Goal: Task Accomplishment & Management: Manage account settings

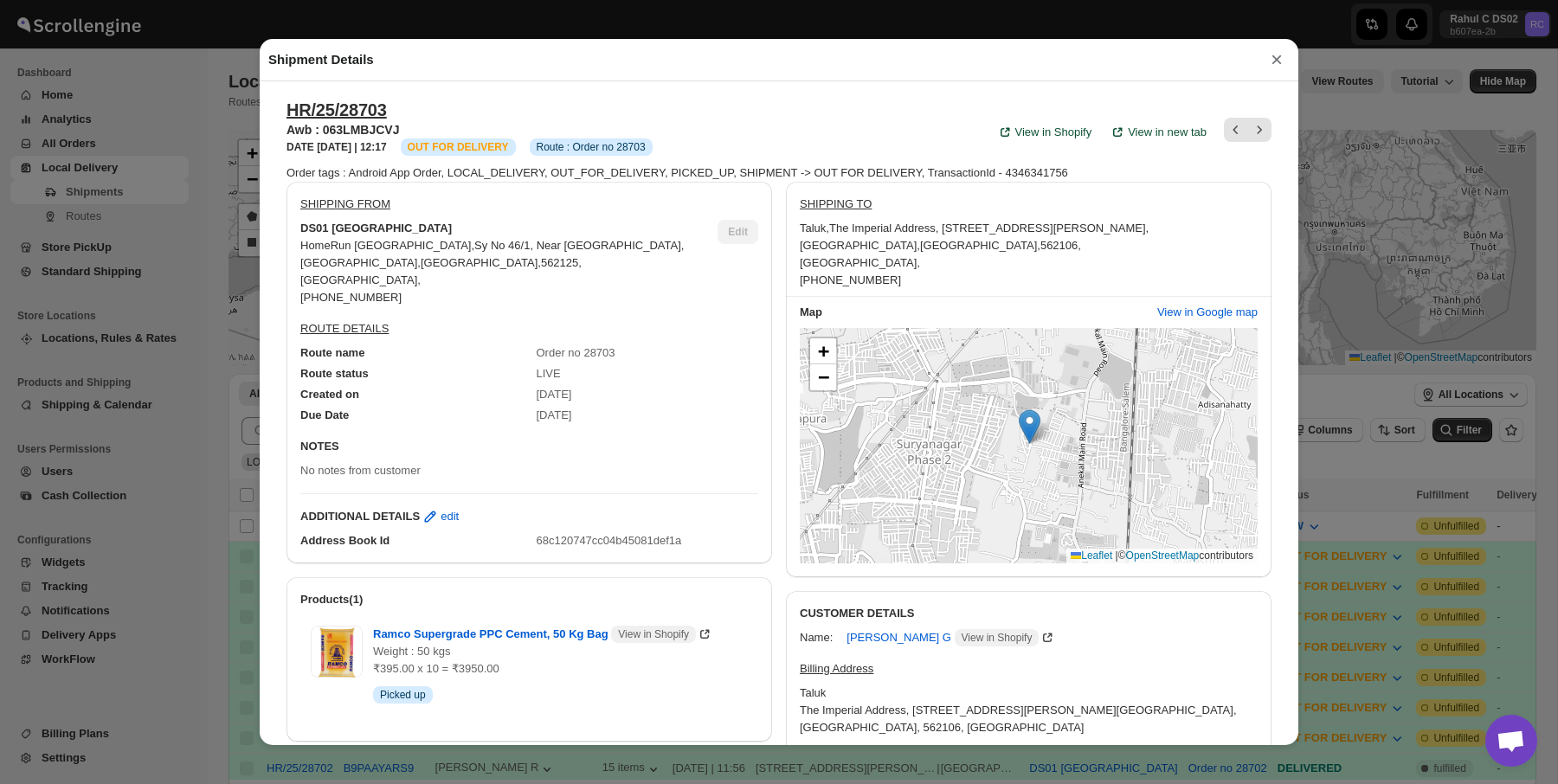
scroll to position [48, 0]
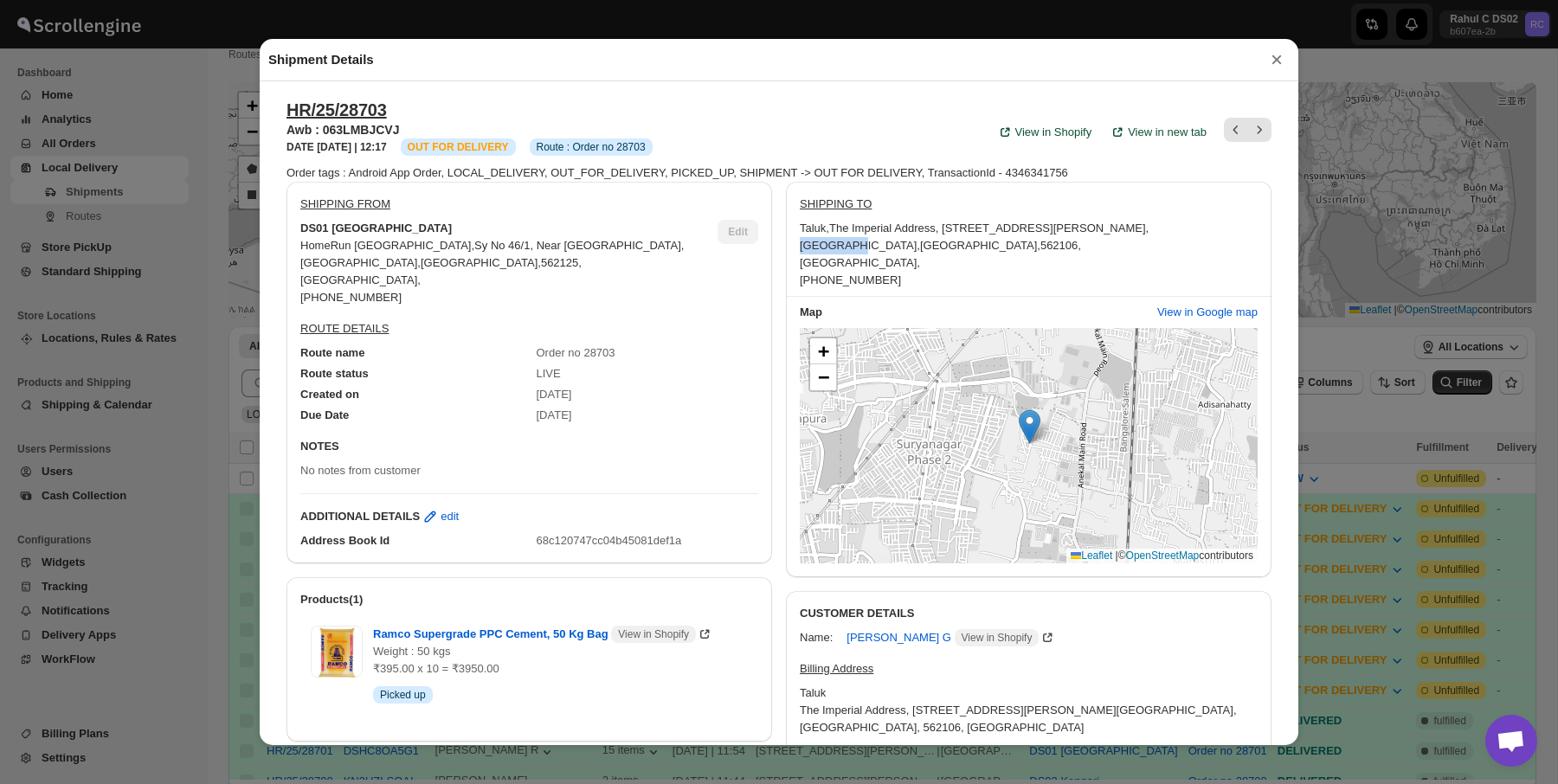
click at [187, 231] on div "Shipment Details × HR/25/28703 Awb : 063LMBJCVJ DATE [DATE] | 12:17 Info OUT FO…" at bounding box center [779, 392] width 1558 height 784
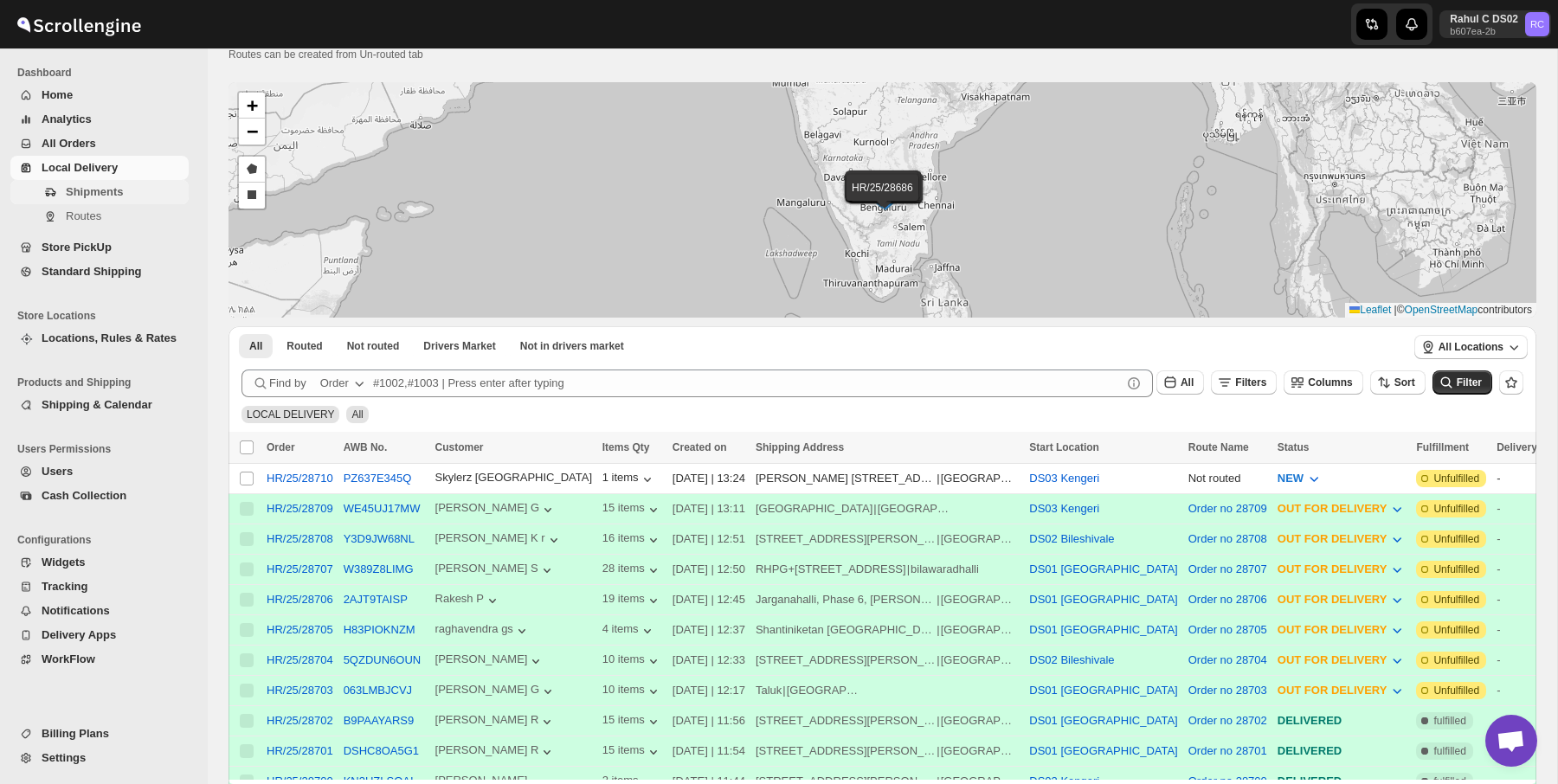
click at [137, 195] on span "Shipments" at bounding box center [125, 192] width 119 height 17
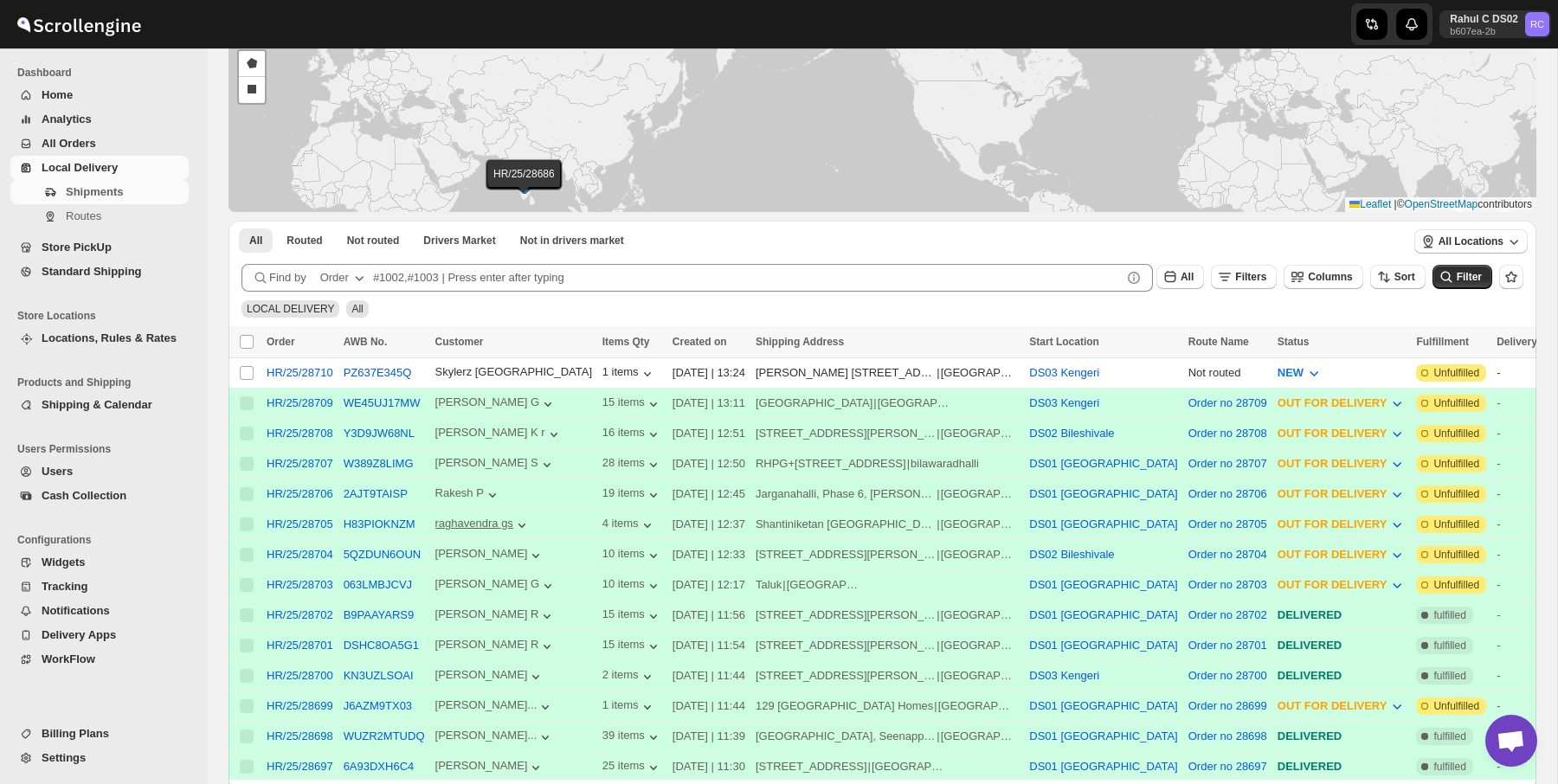
scroll to position [439, 0]
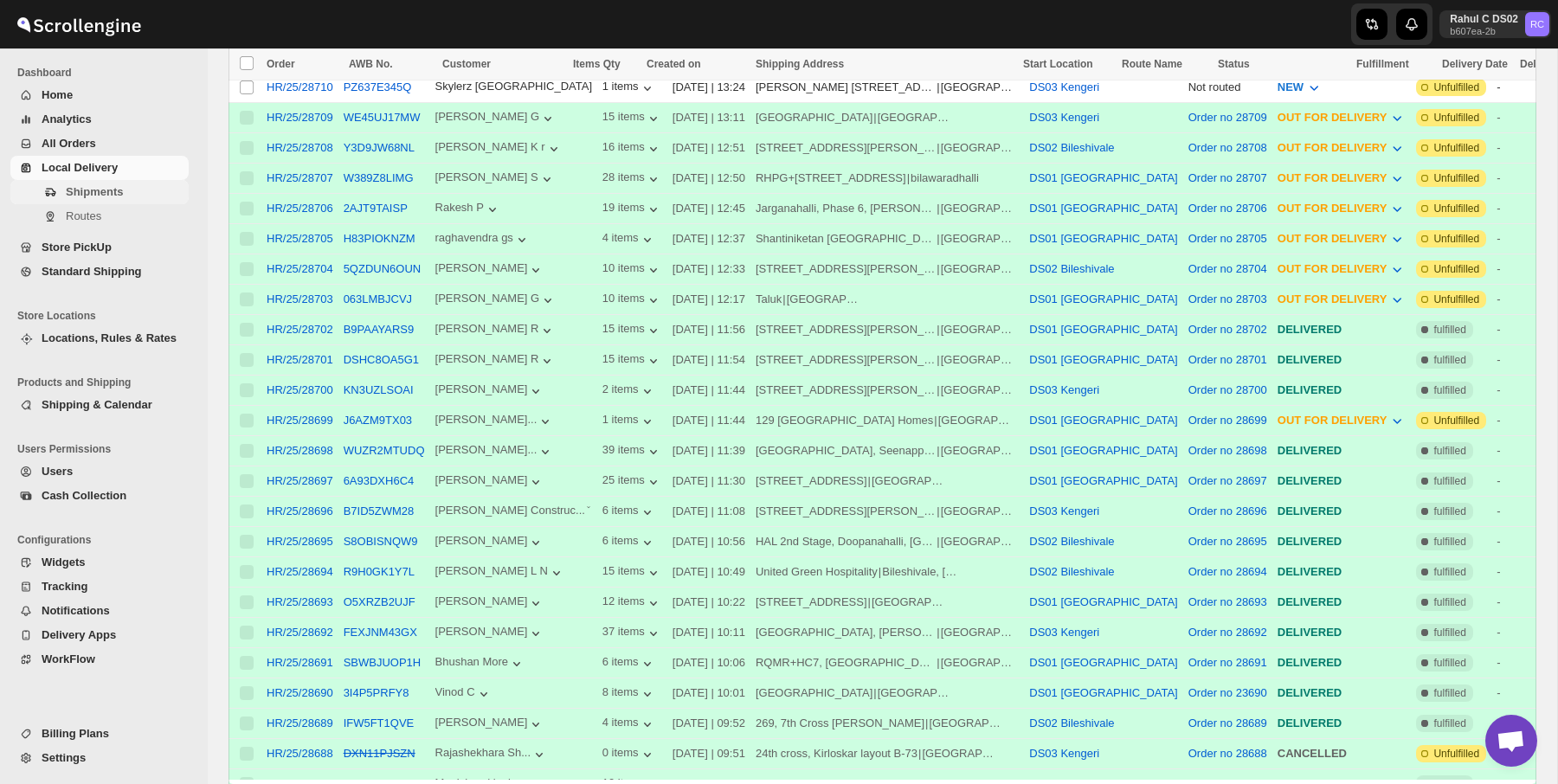
click at [147, 187] on span "Shipments" at bounding box center [125, 192] width 119 height 17
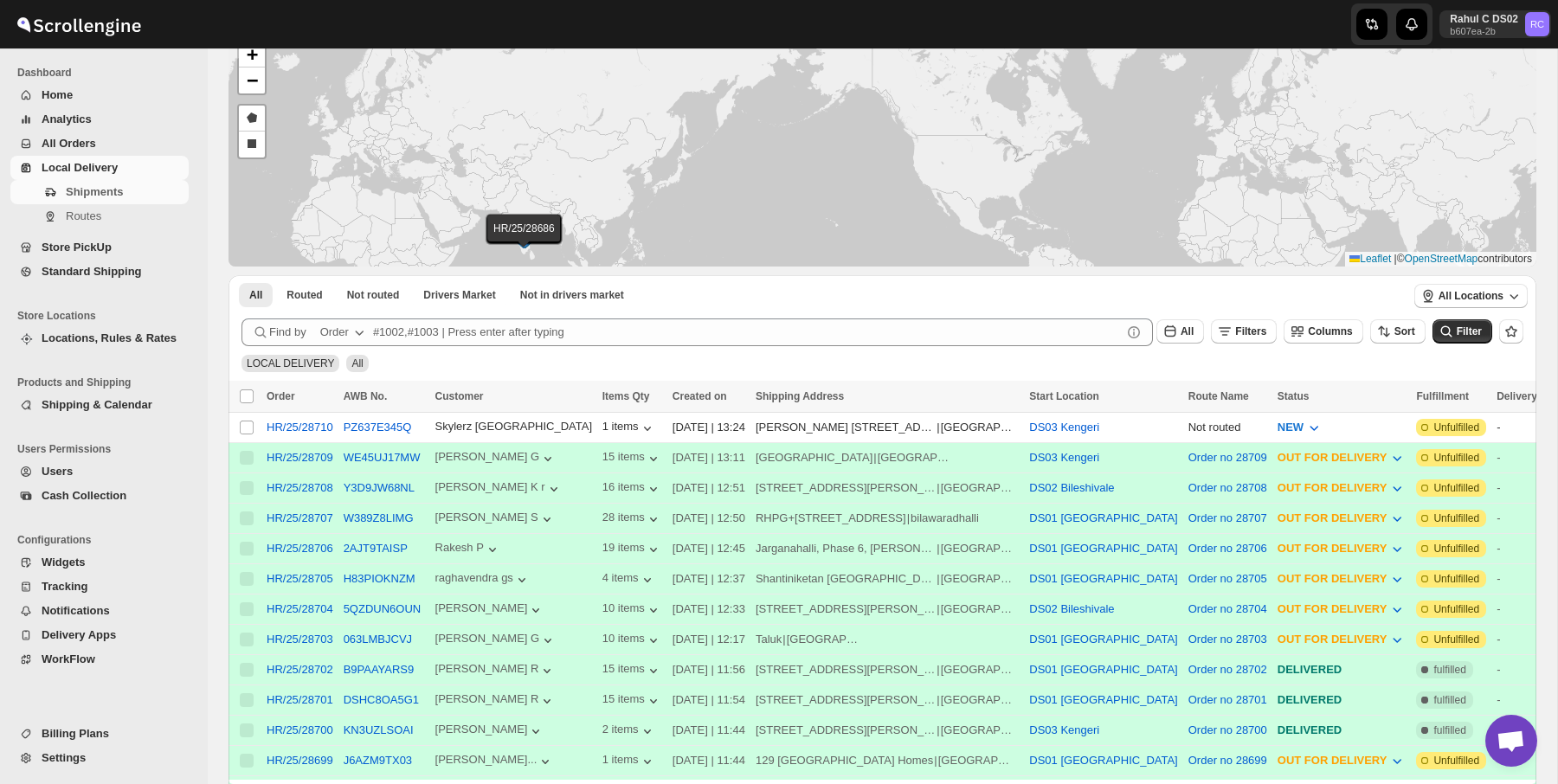
scroll to position [0, 0]
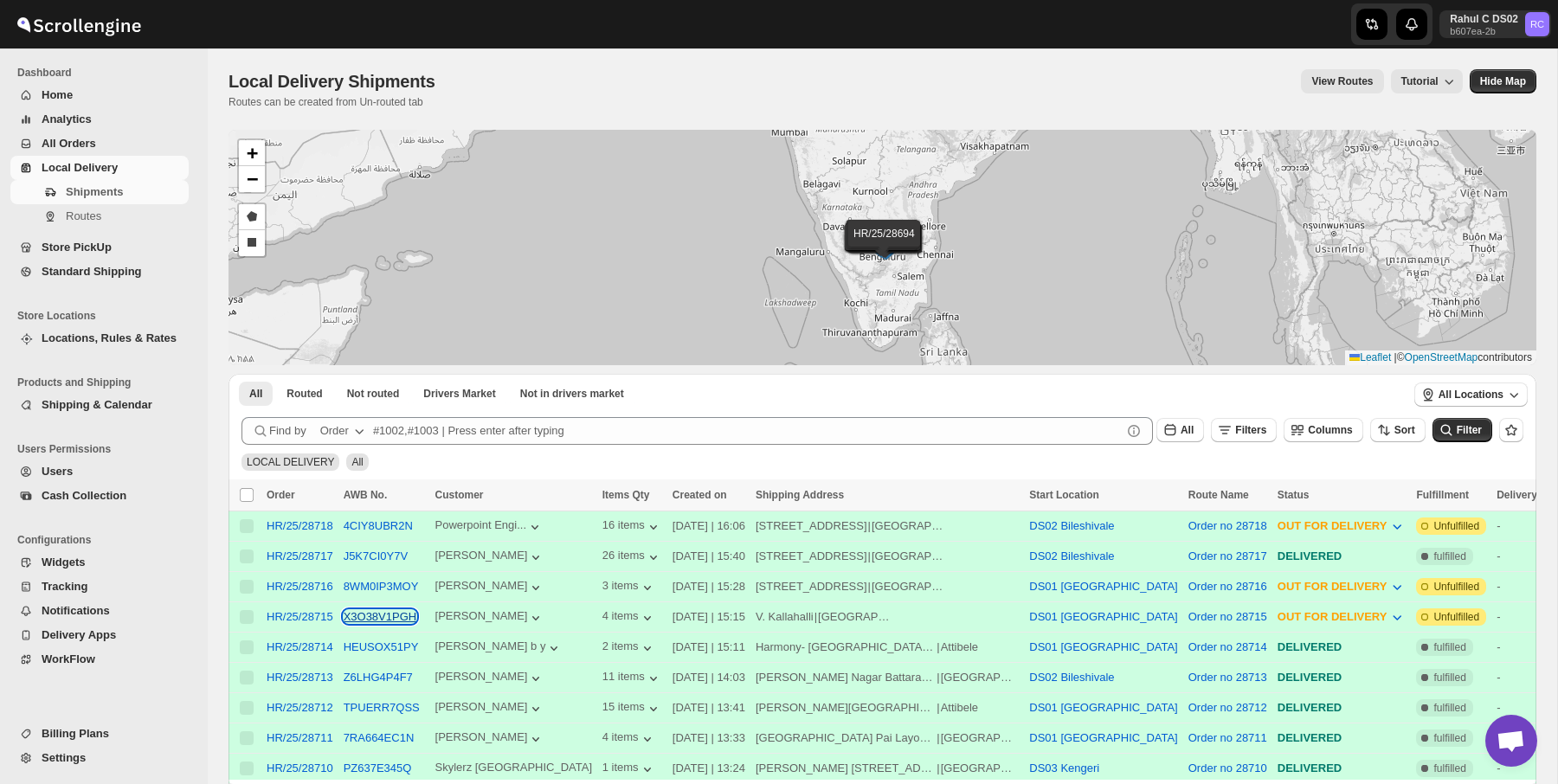
click at [374, 613] on button "X3O38V1PGH" at bounding box center [380, 617] width 73 height 13
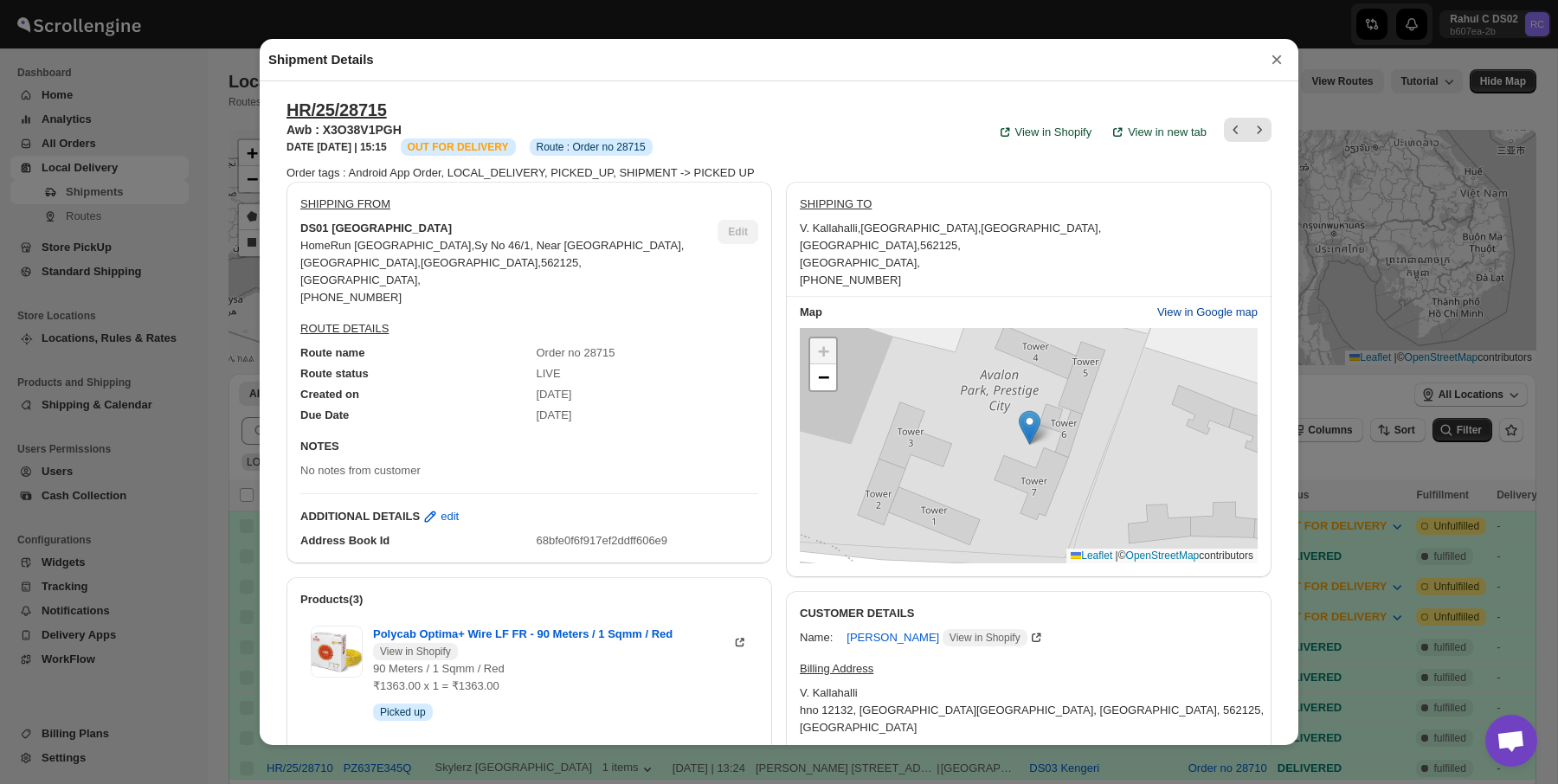
scroll to position [1, 0]
click at [1188, 298] on button "View in Google map" at bounding box center [1207, 312] width 121 height 28
click at [115, 368] on div "Shipment Details × HR/25/28715 Awb : X3O38V1PGH DATE 14-Sep-25 | 15:15 Info OUT…" at bounding box center [779, 392] width 1558 height 784
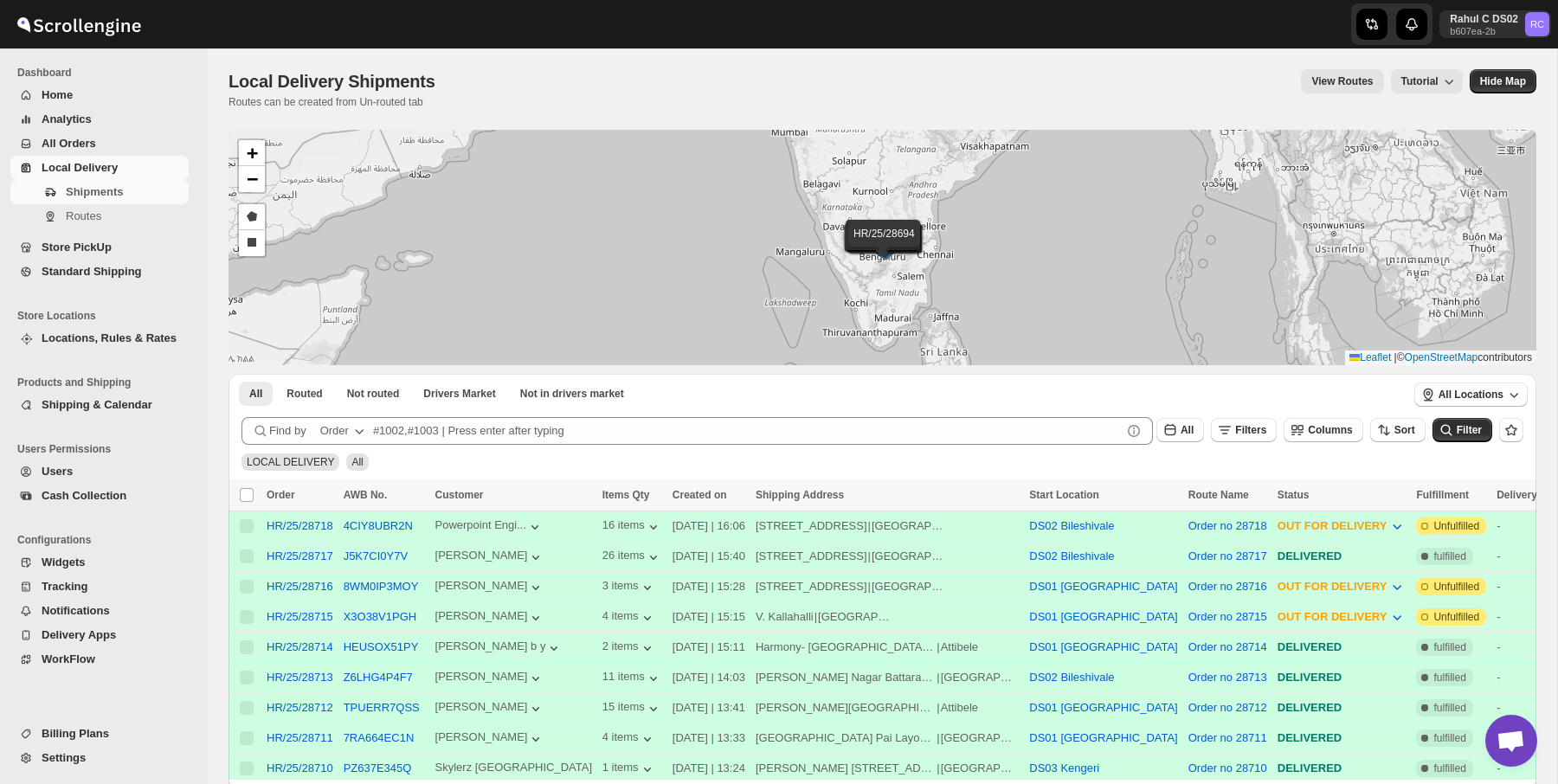
click at [78, 773] on ul "Billing Plans Settings" at bounding box center [99, 753] width 199 height 63
click at [93, 771] on ul "Billing Plans Settings" at bounding box center [99, 753] width 199 height 63
click at [133, 758] on span "Settings" at bounding box center [113, 758] width 144 height 17
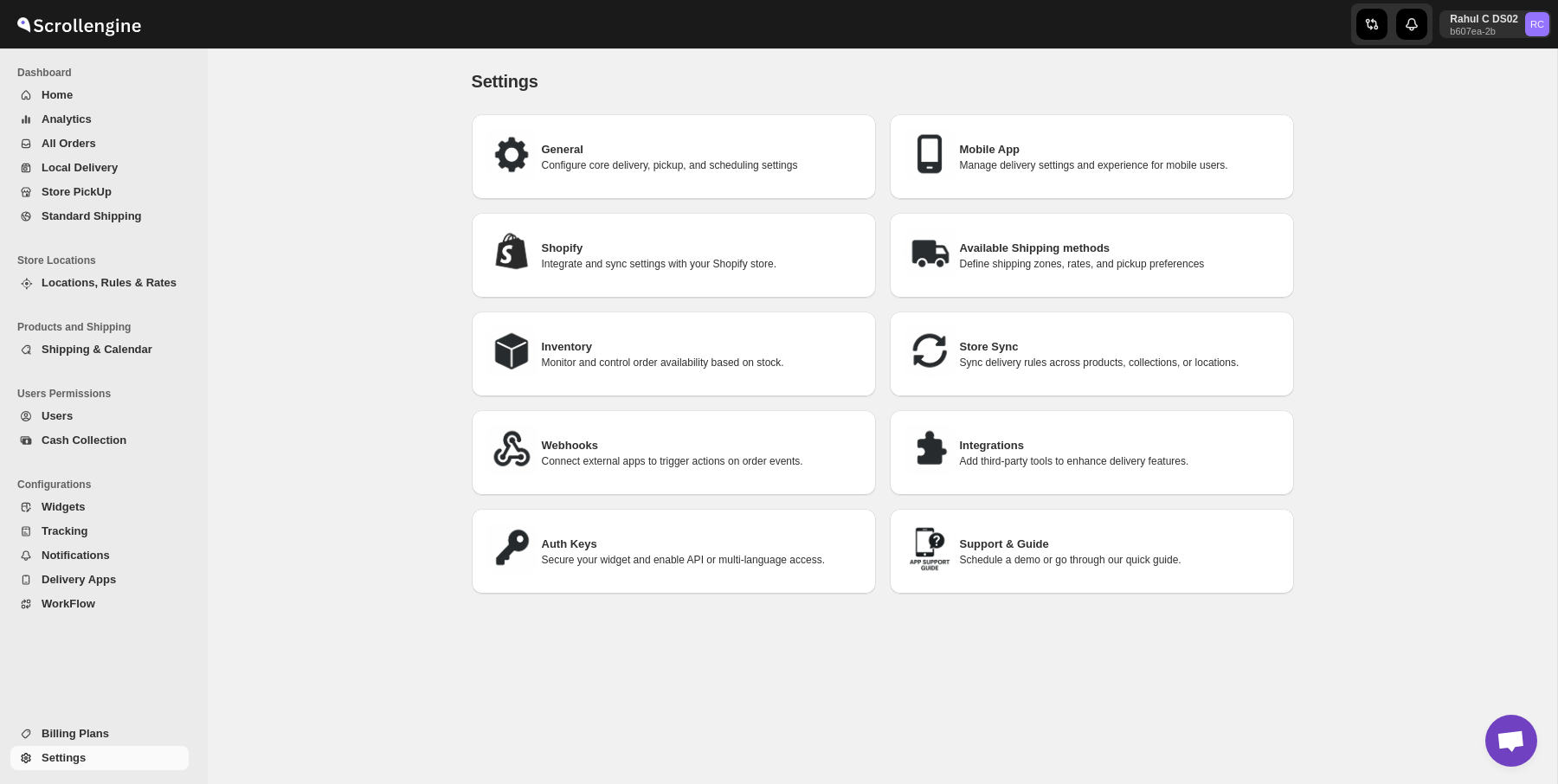
click at [94, 420] on span "Users" at bounding box center [113, 416] width 144 height 17
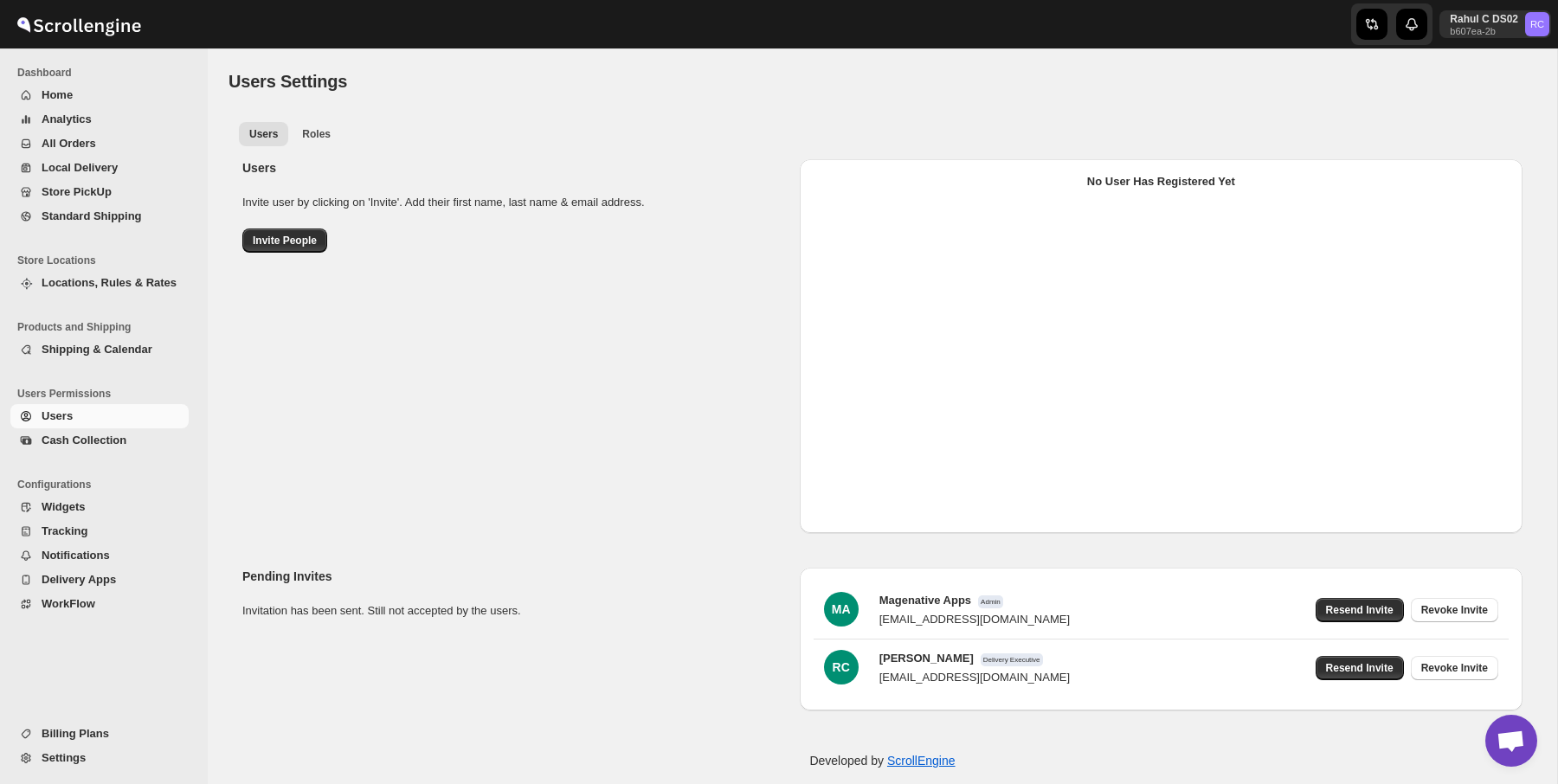
select select "637b767fbaab0276b10c91d5"
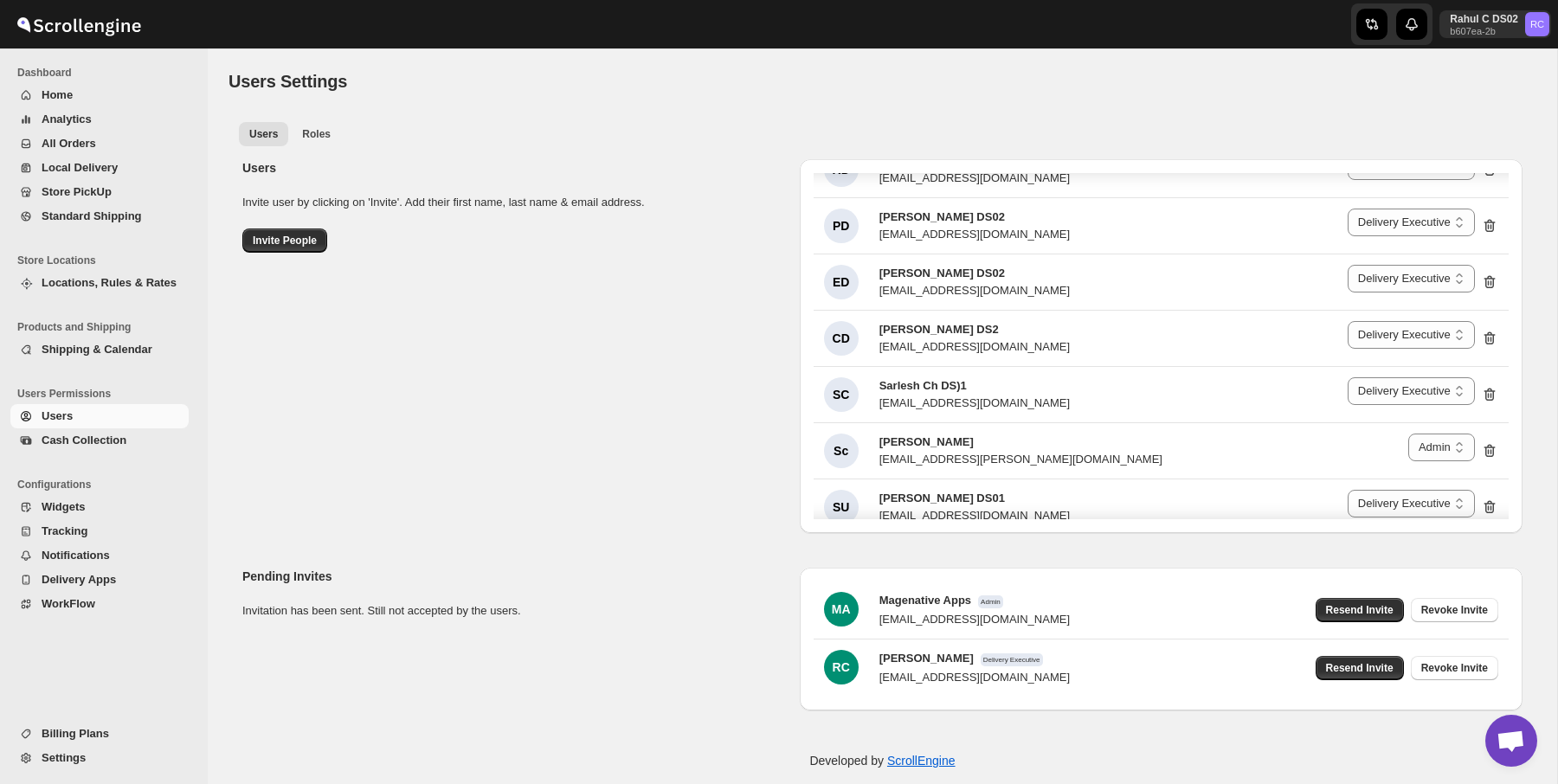
scroll to position [997, 0]
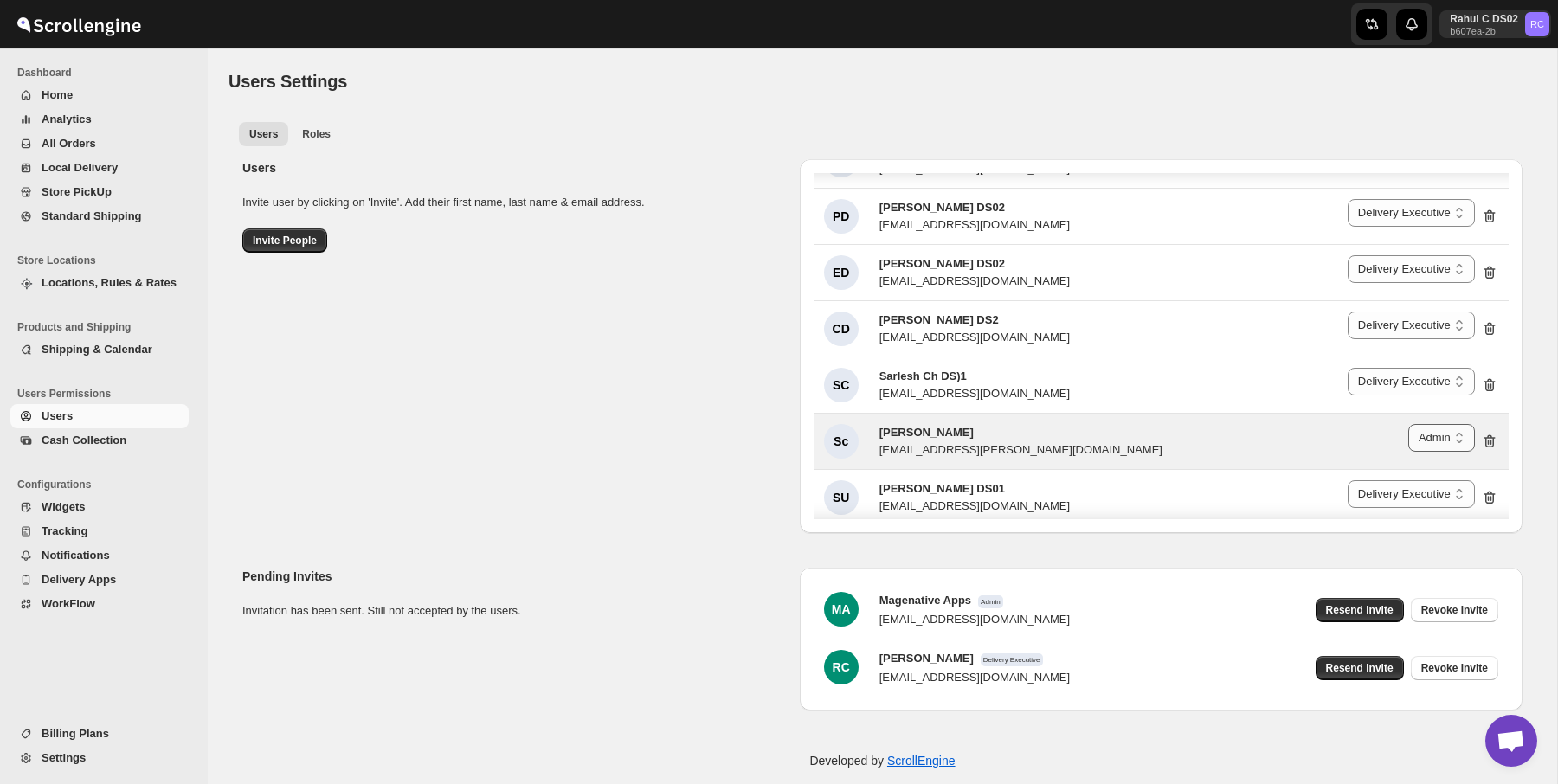
click at [1425, 428] on select "Delivery Executive Manager Admin" at bounding box center [1442, 437] width 67 height 28
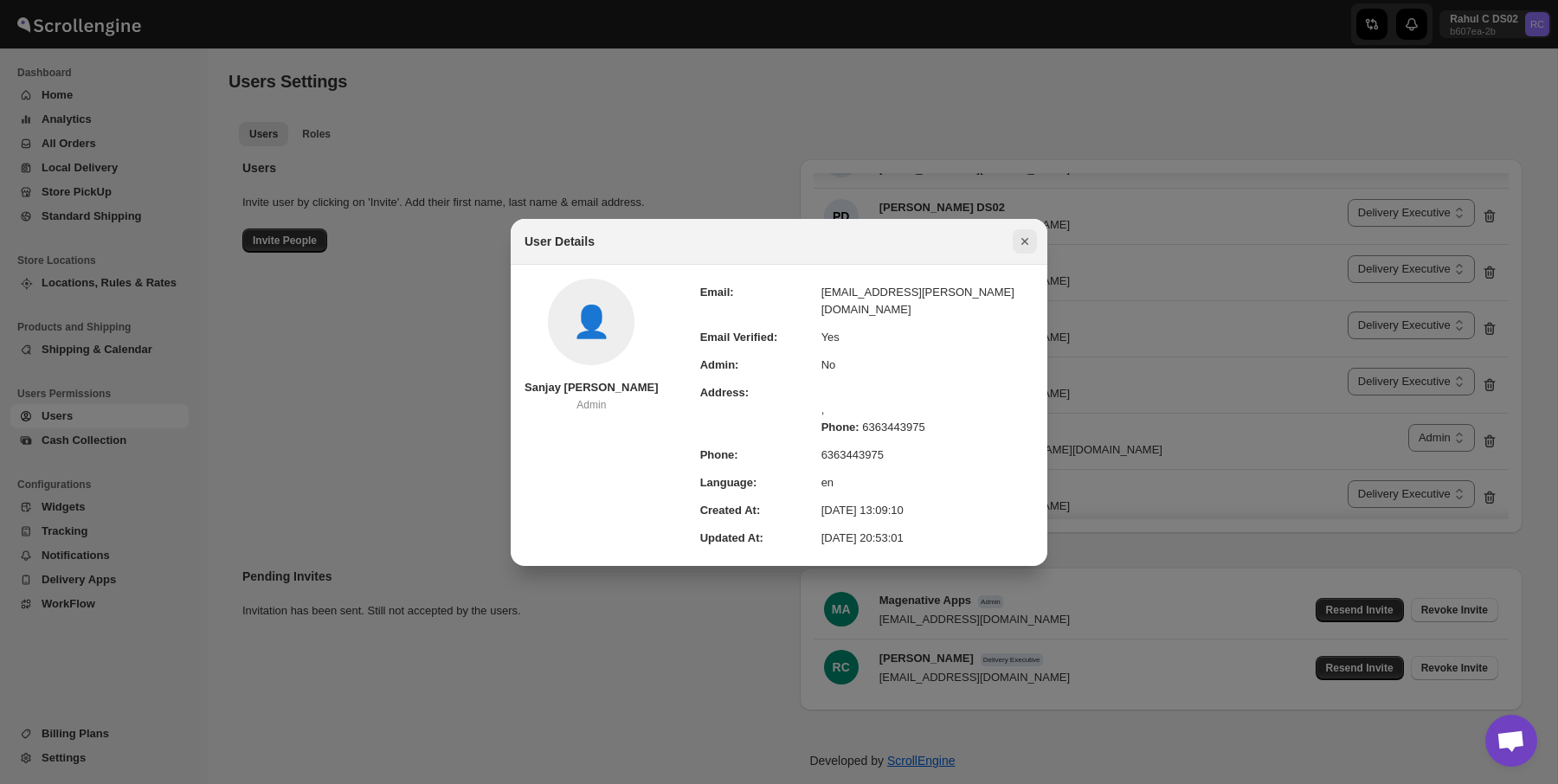
click at [1028, 249] on icon "Close" at bounding box center [1025, 241] width 17 height 17
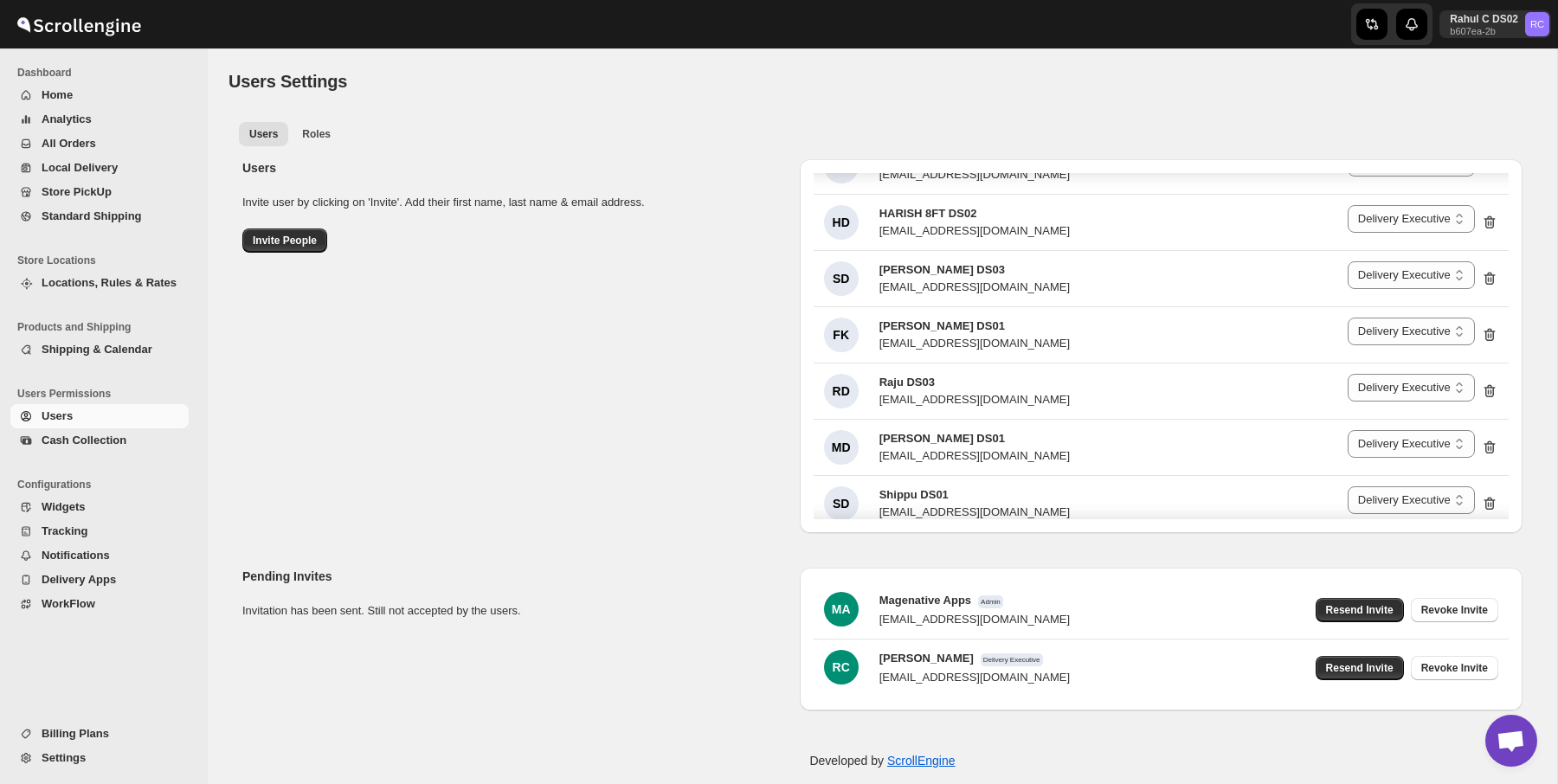
scroll to position [3064, 0]
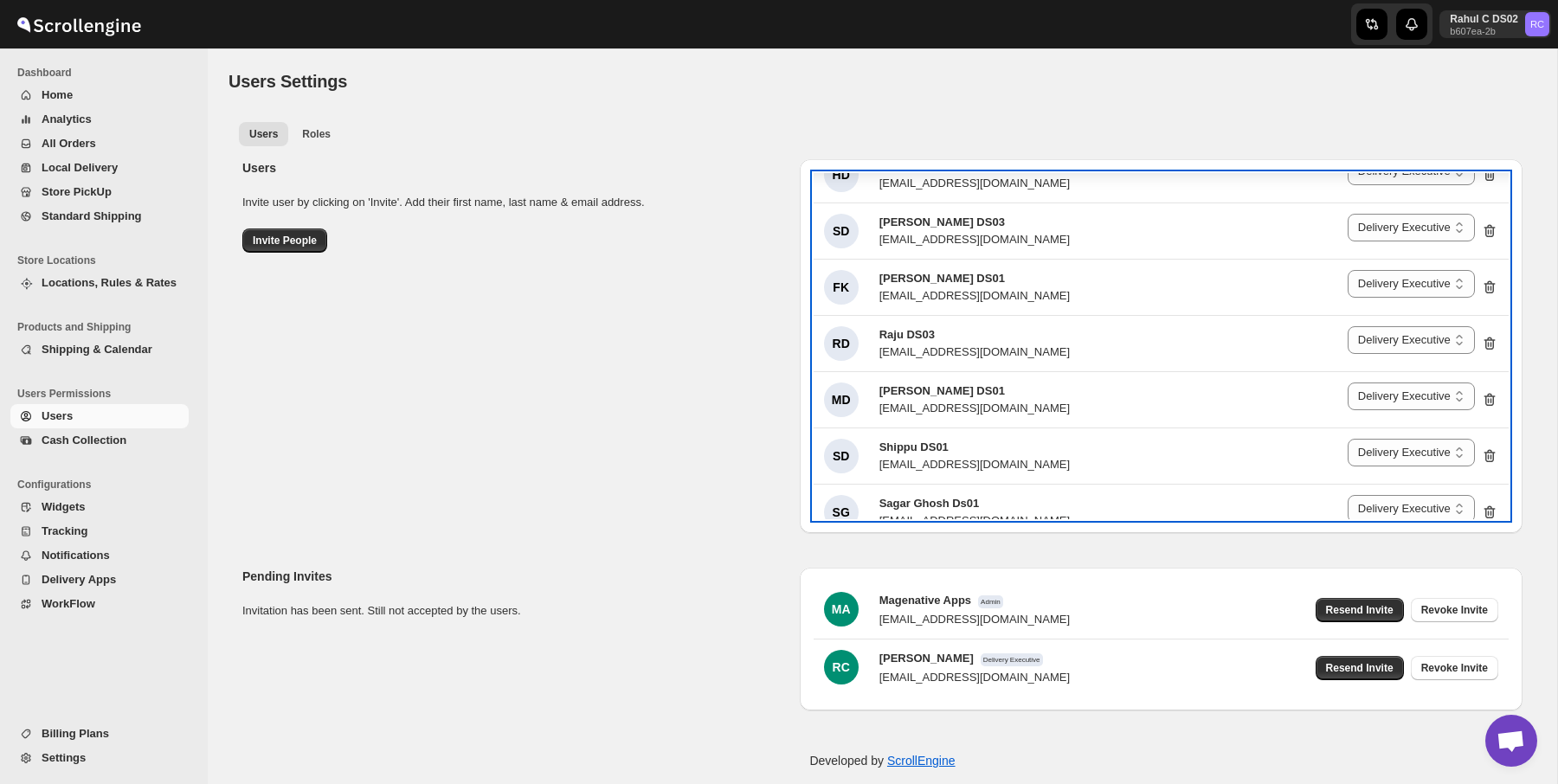
click at [1028, 260] on div "FK Faijal Khan DS01 tadij98822@cspaus.com Delivery Executive Manager Admin Deli…" at bounding box center [1162, 288] width 696 height 55
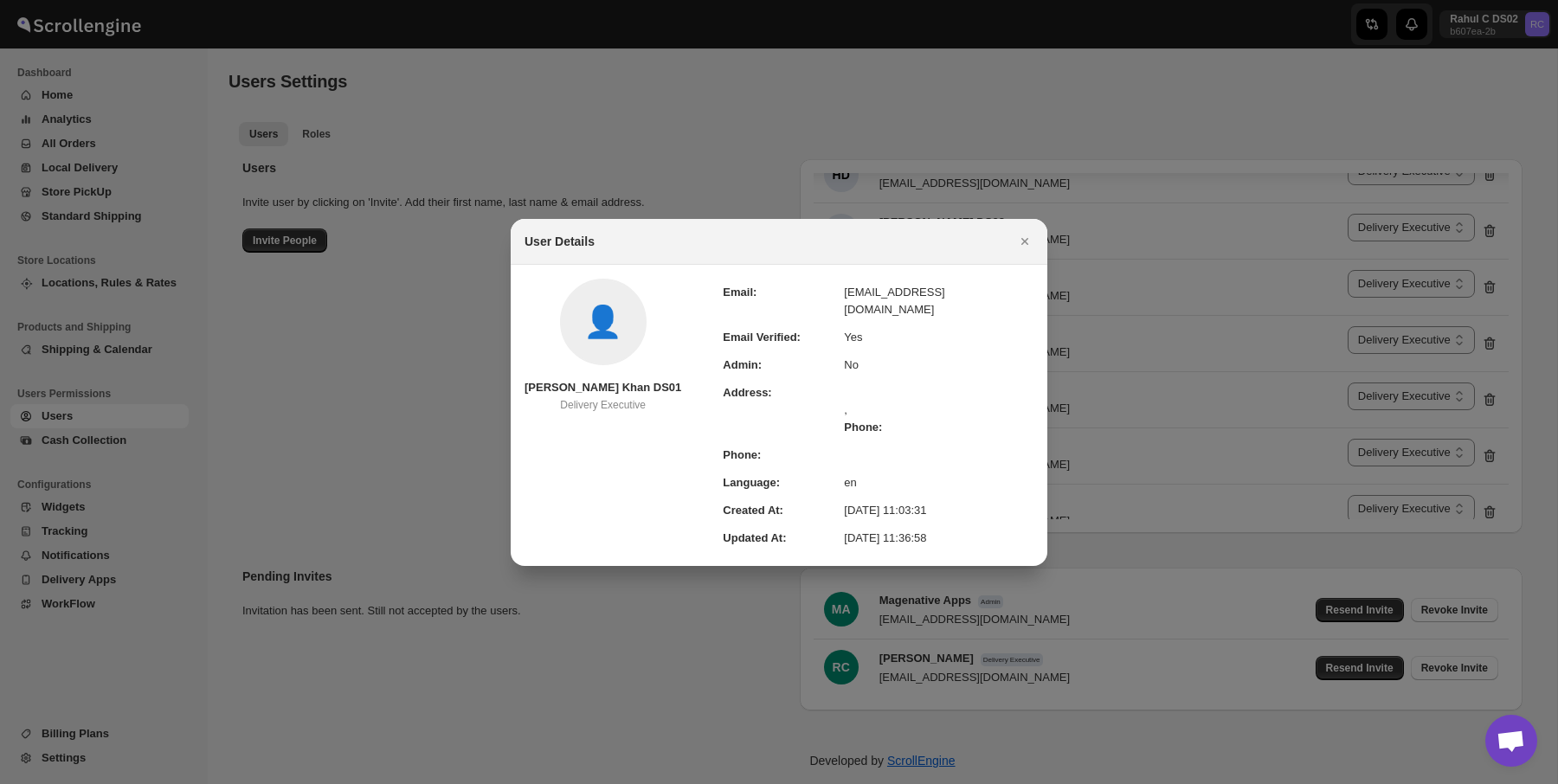
click at [1028, 249] on icon "Close" at bounding box center [1025, 241] width 17 height 17
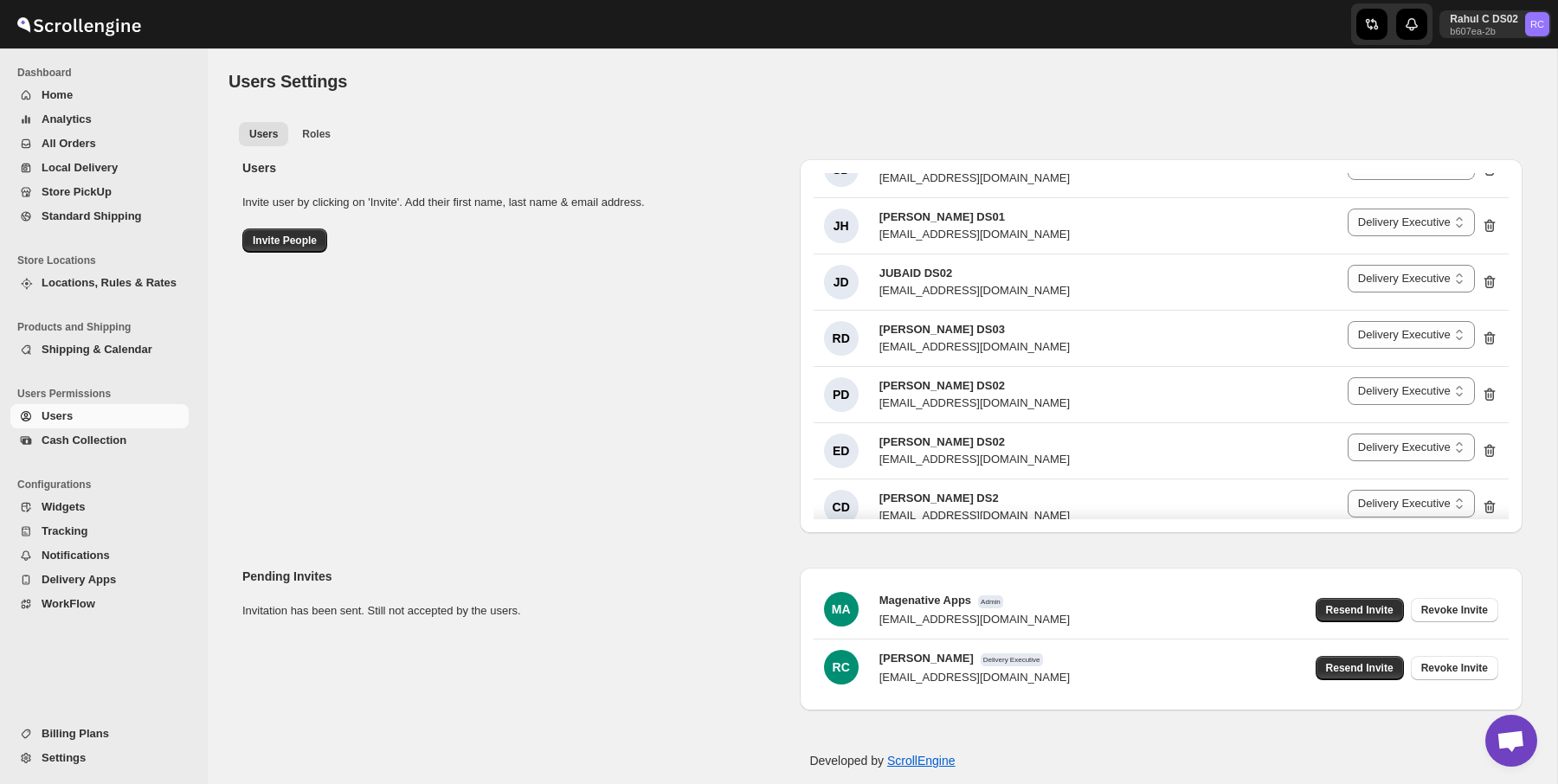
scroll to position [0, 0]
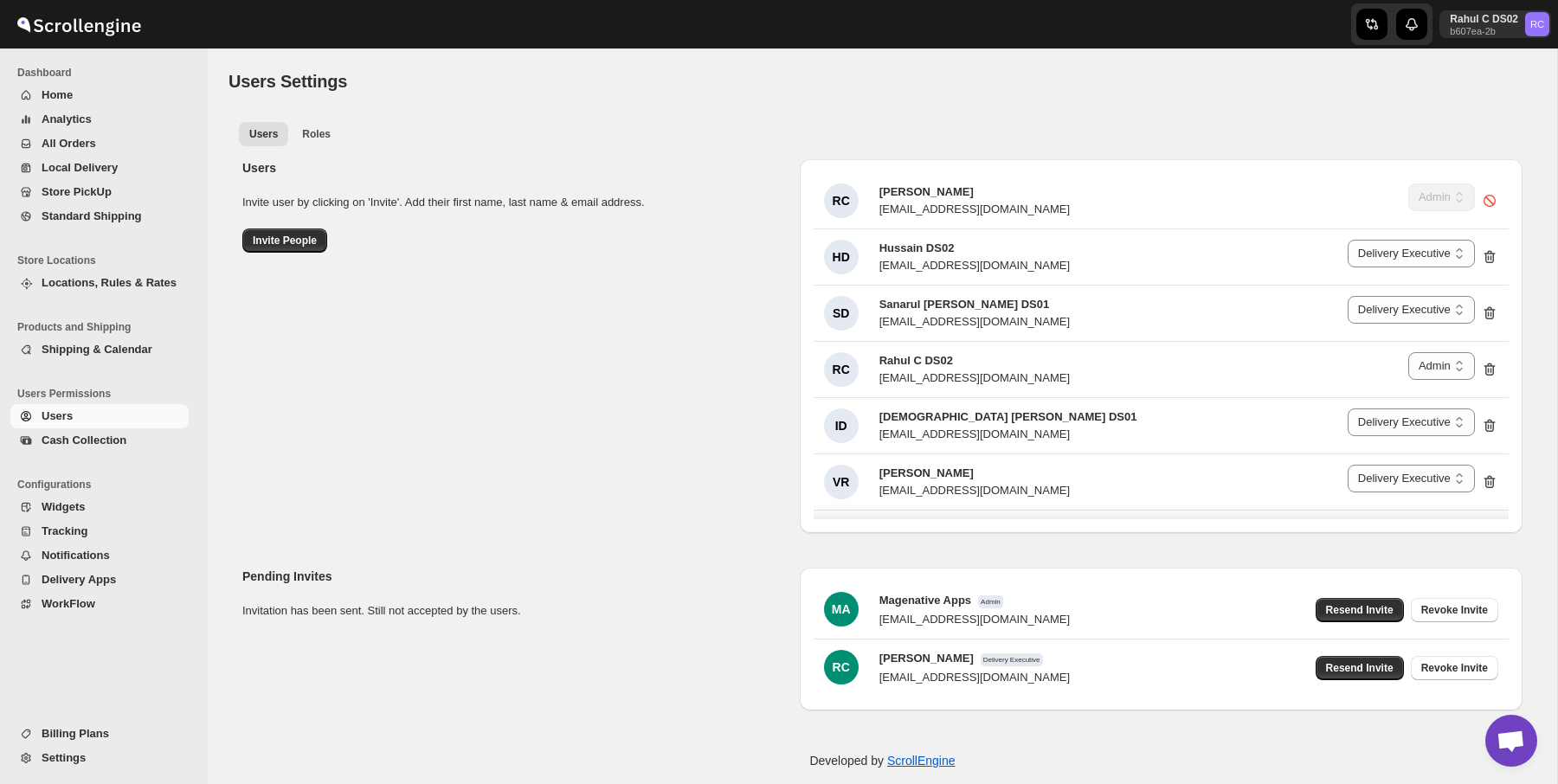
click at [473, 200] on p "Invite user by clicking on 'Invite'. Add their first name, last name & email ad…" at bounding box center [514, 203] width 544 height 17
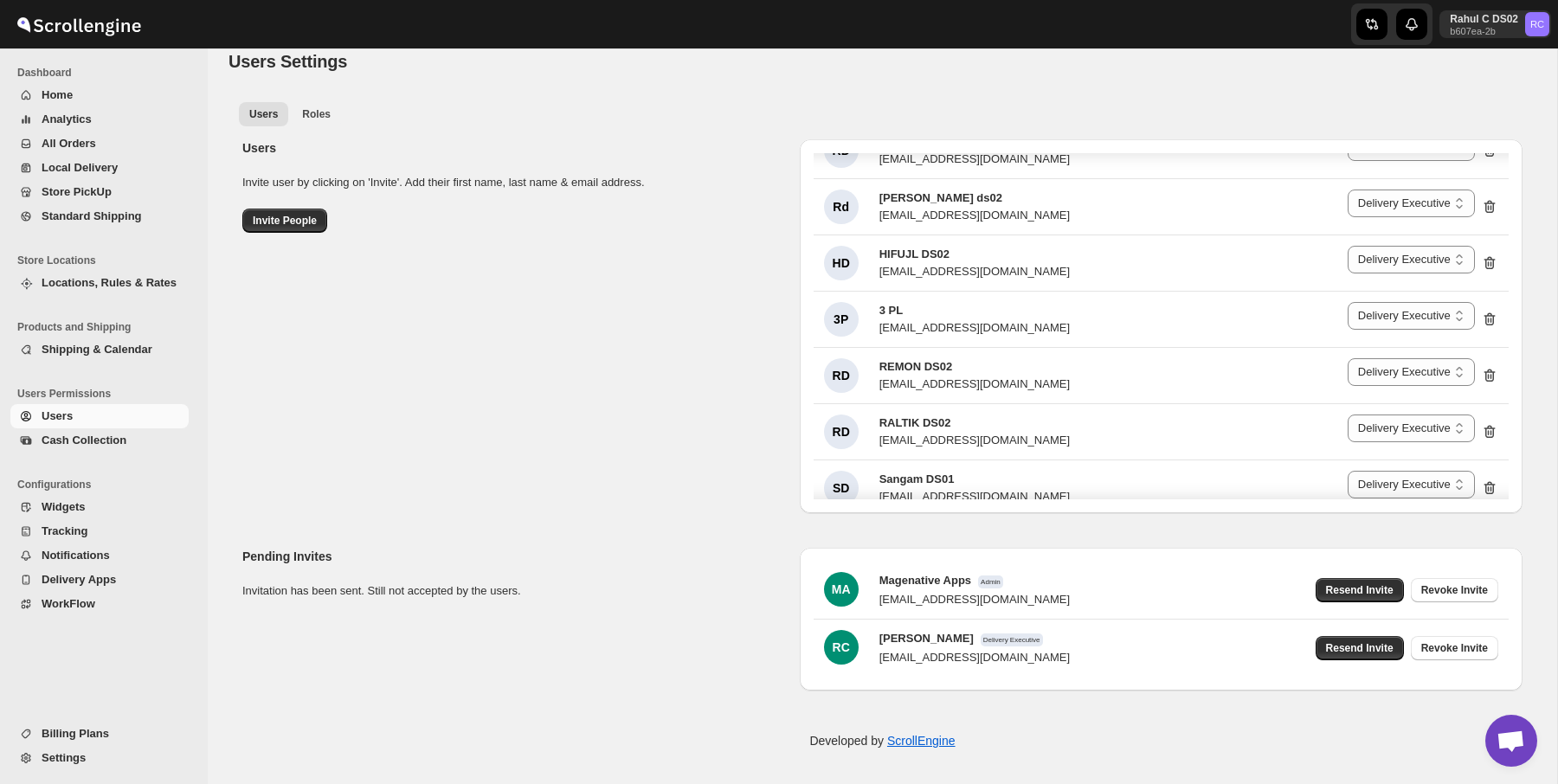
scroll to position [772, 0]
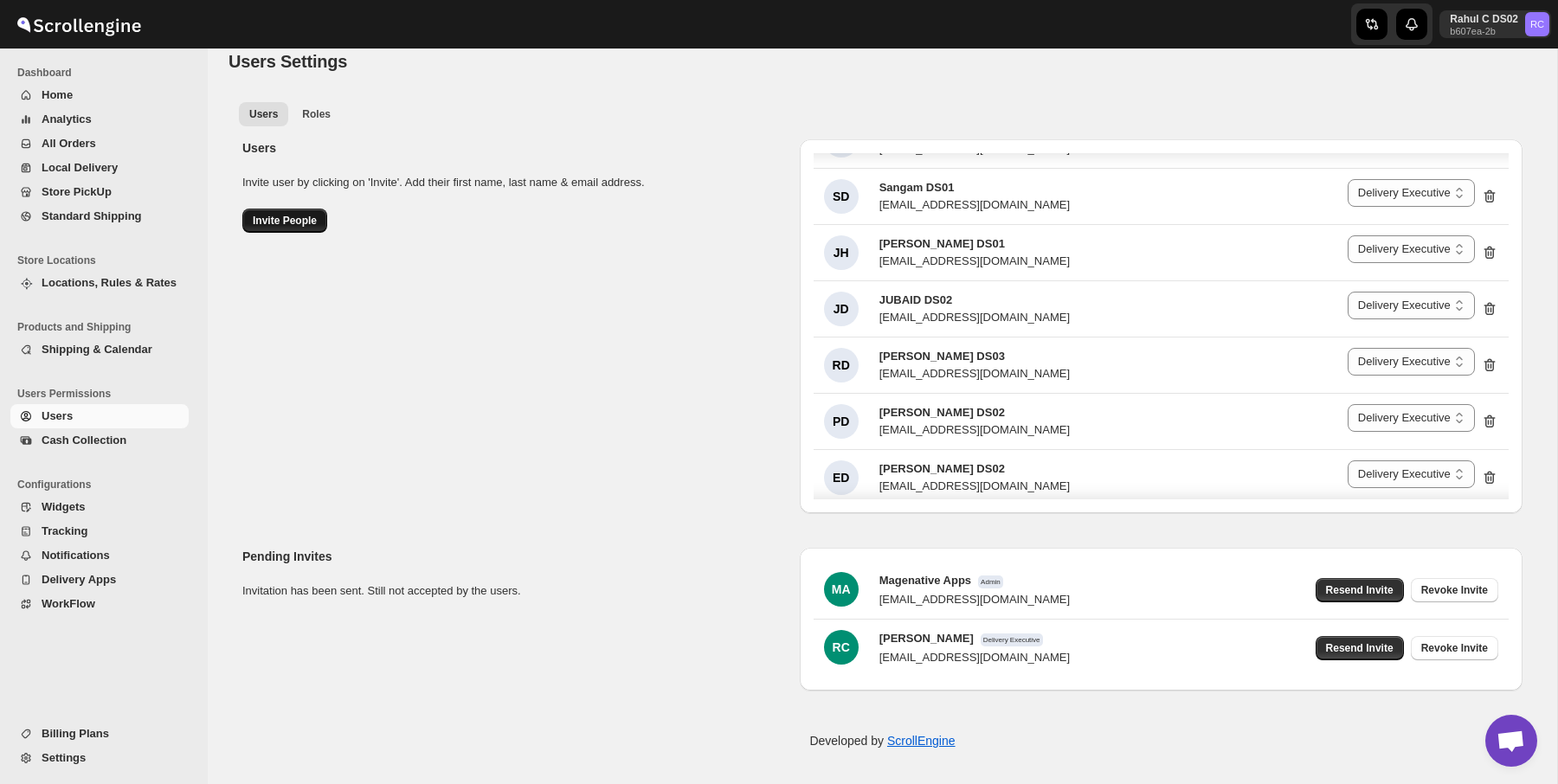
click at [293, 211] on button "Invite People" at bounding box center [284, 220] width 85 height 24
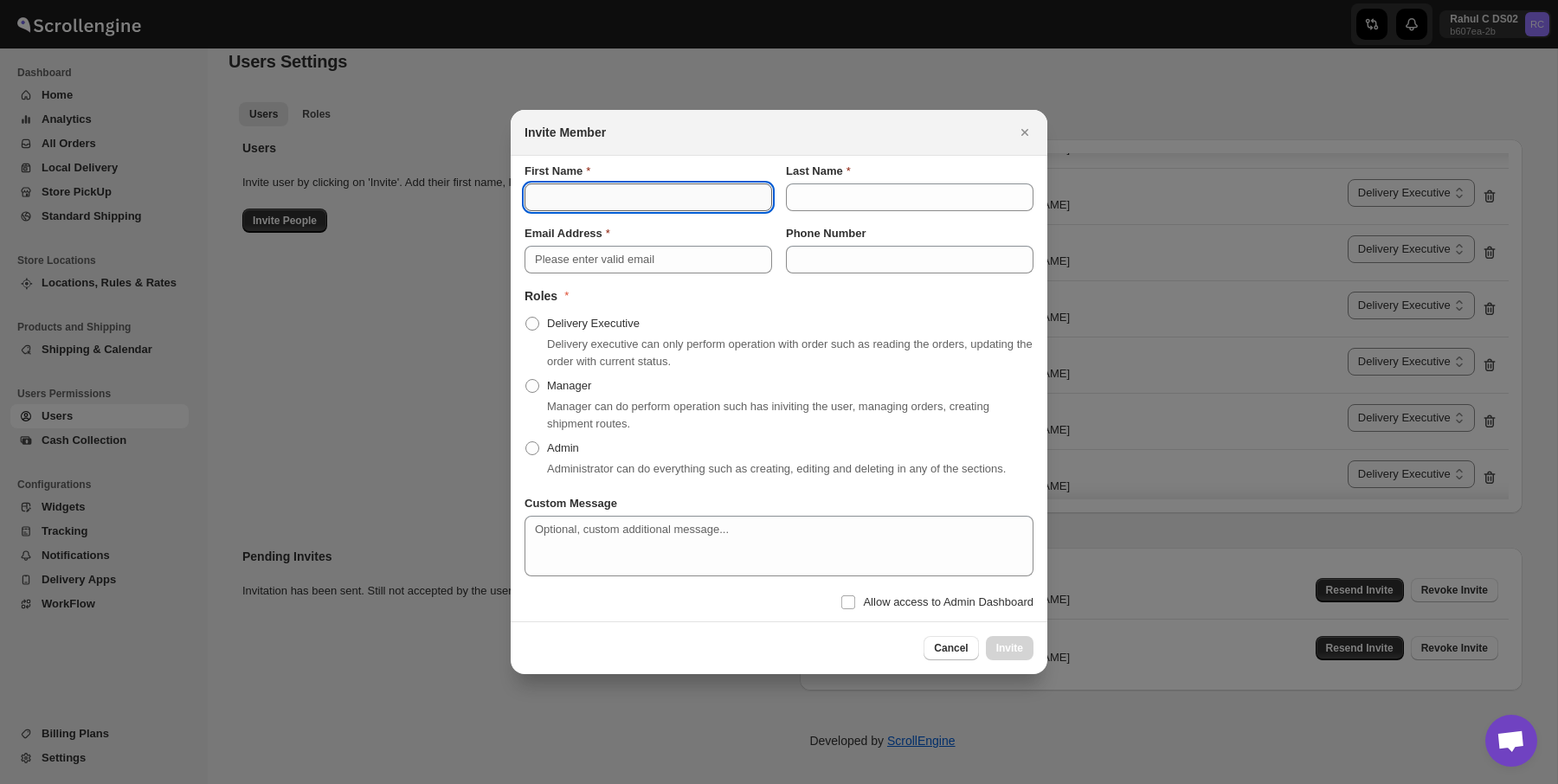
click at [619, 187] on input "First Name" at bounding box center [649, 197] width 248 height 28
type input "Baharul"
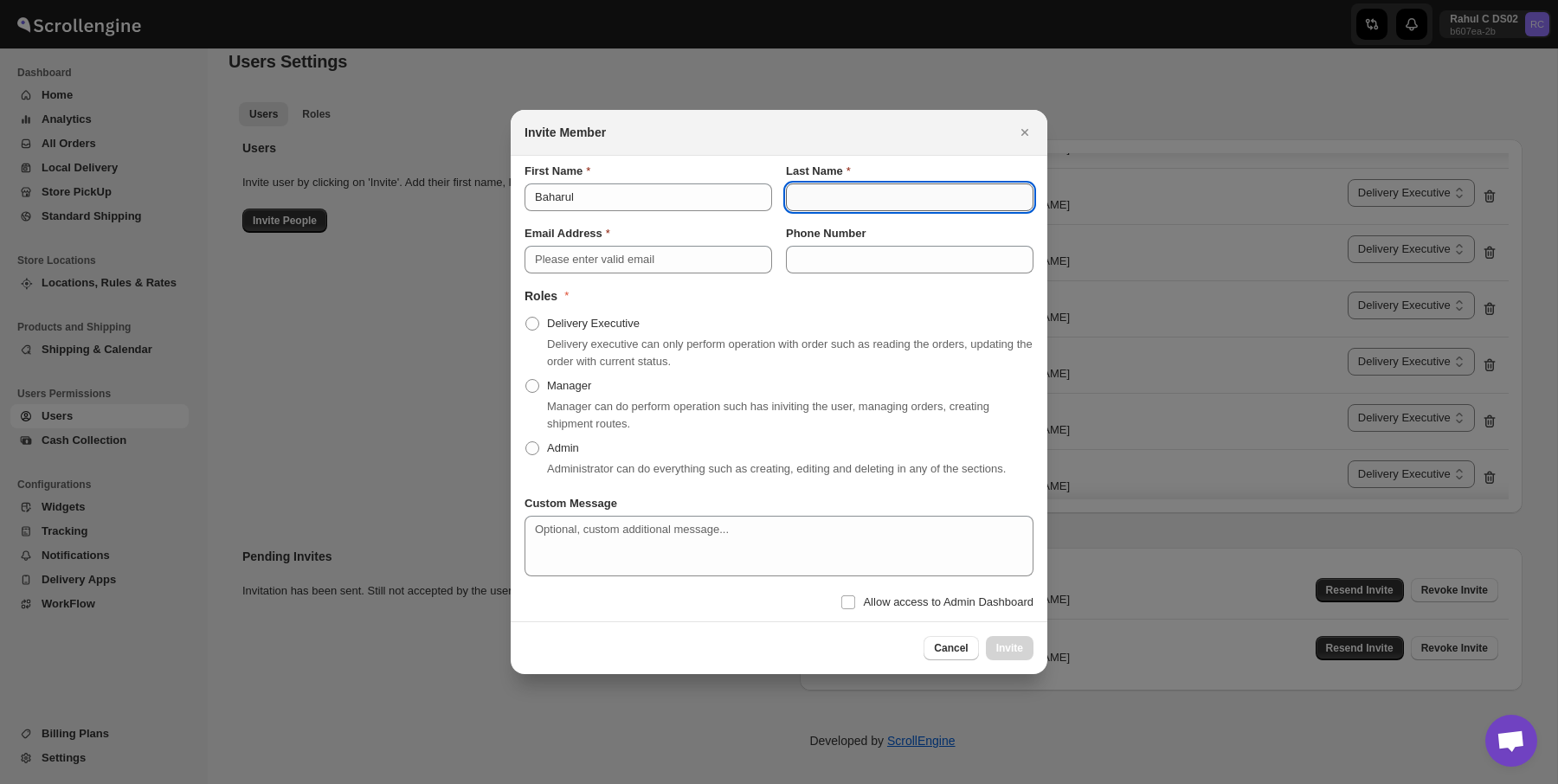
click at [815, 184] on input "Last Name" at bounding box center [910, 197] width 248 height 28
type input "DS03"
click at [876, 256] on input "Phone Number" at bounding box center [910, 259] width 248 height 28
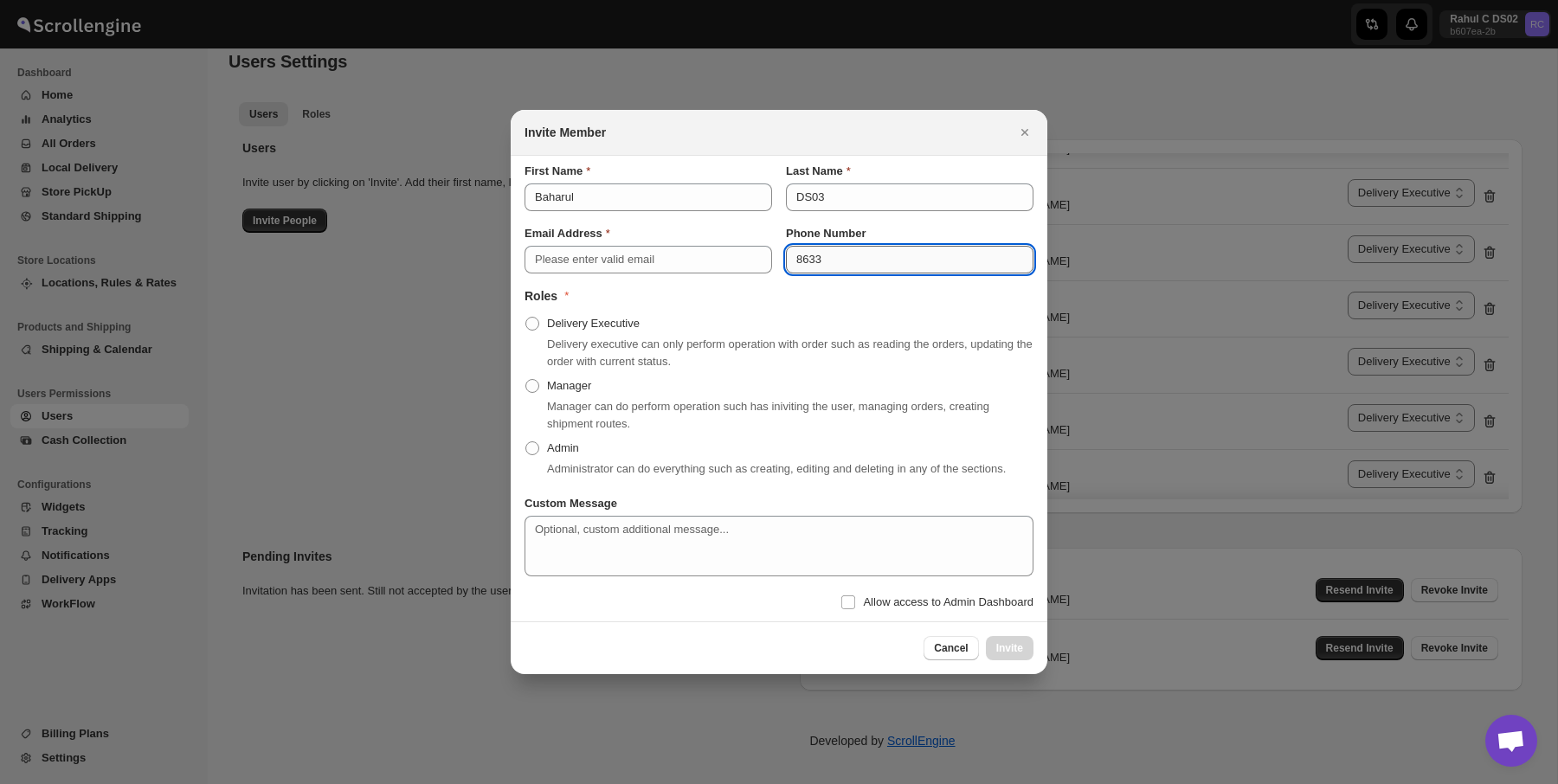
click at [803, 256] on input "8633" at bounding box center [910, 259] width 248 height 28
click at [857, 248] on input "9633" at bounding box center [910, 259] width 248 height 28
click at [860, 246] on input "96332664450" at bounding box center [910, 259] width 248 height 28
click at [861, 250] on input "96332664450" at bounding box center [910, 259] width 248 height 28
type input "9633266450"
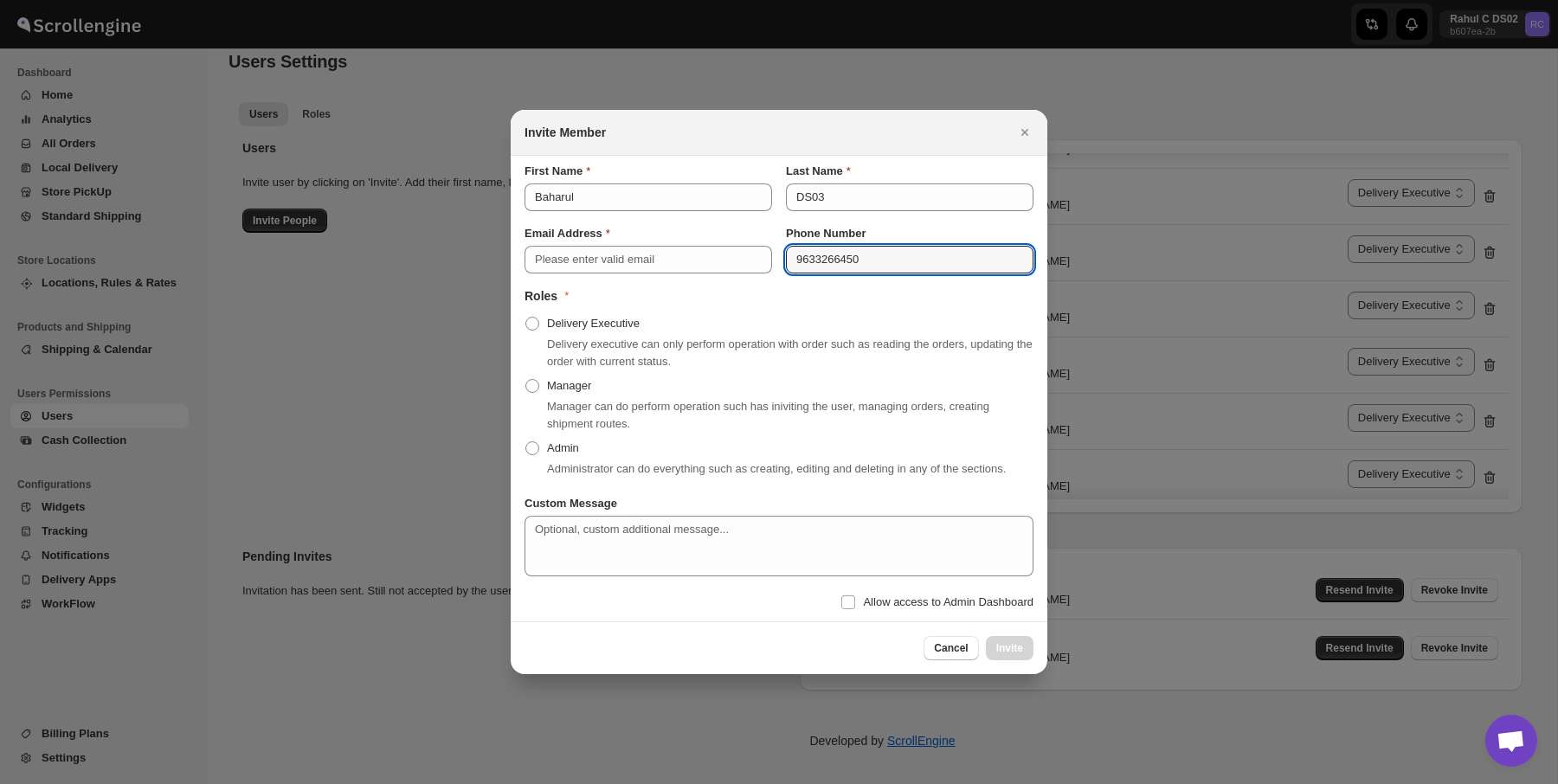
click at [559, 336] on div "Delivery executive can only perform operation with order such as reading the or…" at bounding box center [790, 353] width 487 height 34
click at [578, 312] on label "Delivery Executive" at bounding box center [582, 323] width 115 height 24
click at [526, 317] on input "Delivery Executive" at bounding box center [526, 317] width 1 height 1
radio input "true"
click at [857, 312] on div "Delivery Executive Delivery executive can only perform operation with order suc…" at bounding box center [779, 342] width 509 height 62
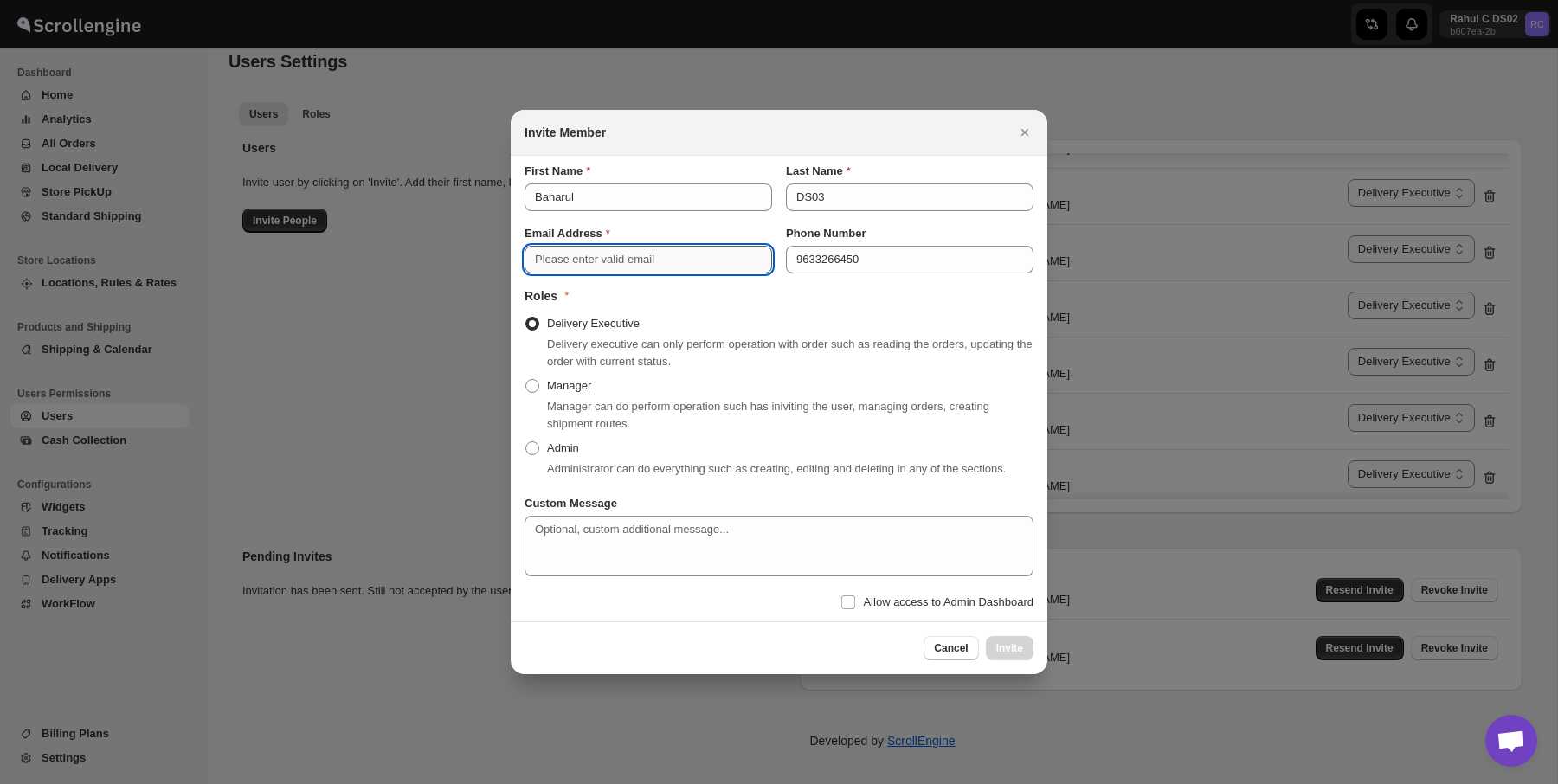
click at [685, 246] on input "Email Address" at bounding box center [649, 259] width 248 height 28
click at [661, 246] on input "bahraul" at bounding box center [649, 259] width 248 height 28
type input "hisivo6481@ishense.com"
click at [1018, 660] on button "Invite" at bounding box center [1010, 648] width 48 height 24
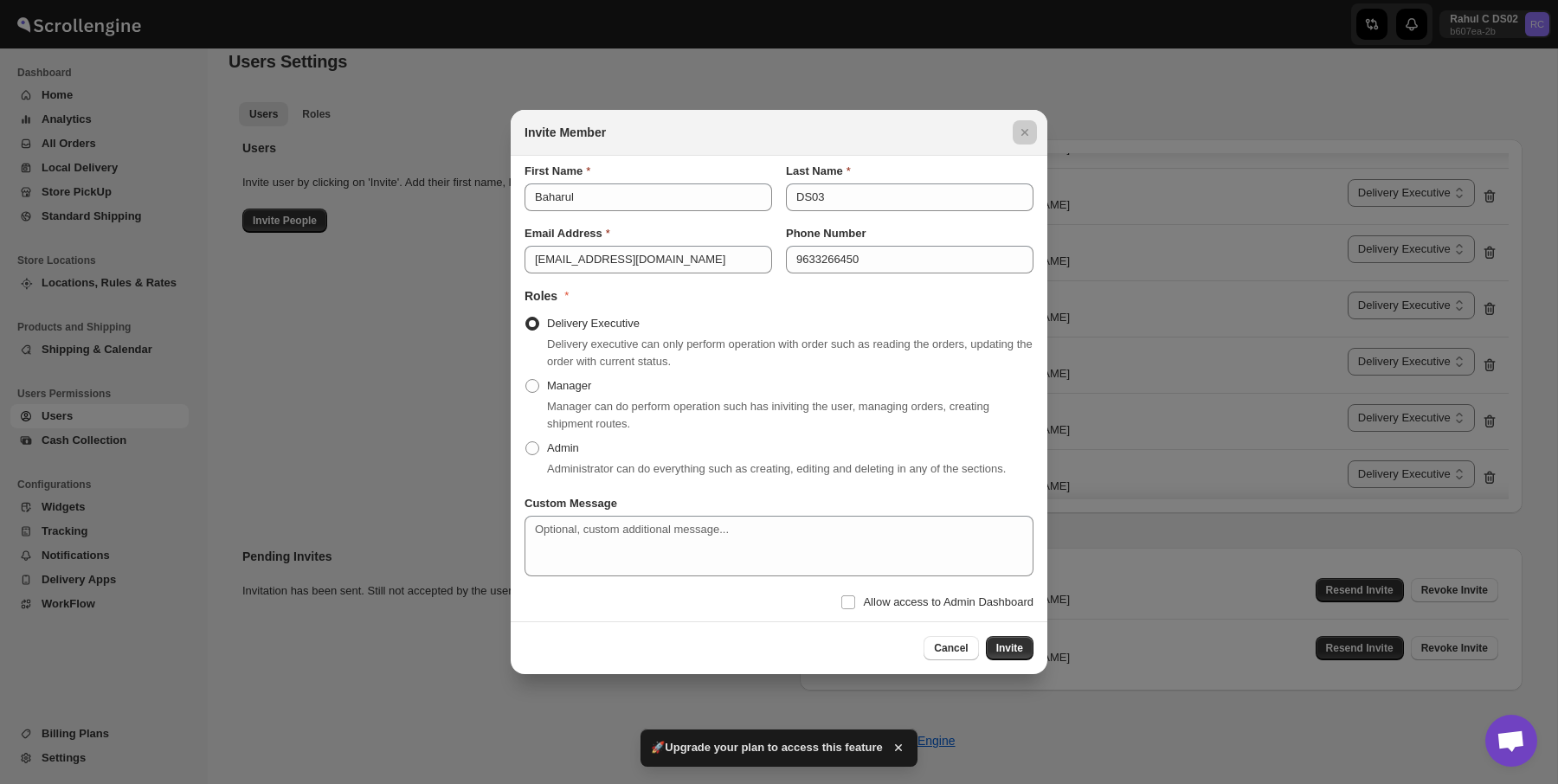
click at [823, 727] on div at bounding box center [779, 392] width 1558 height 784
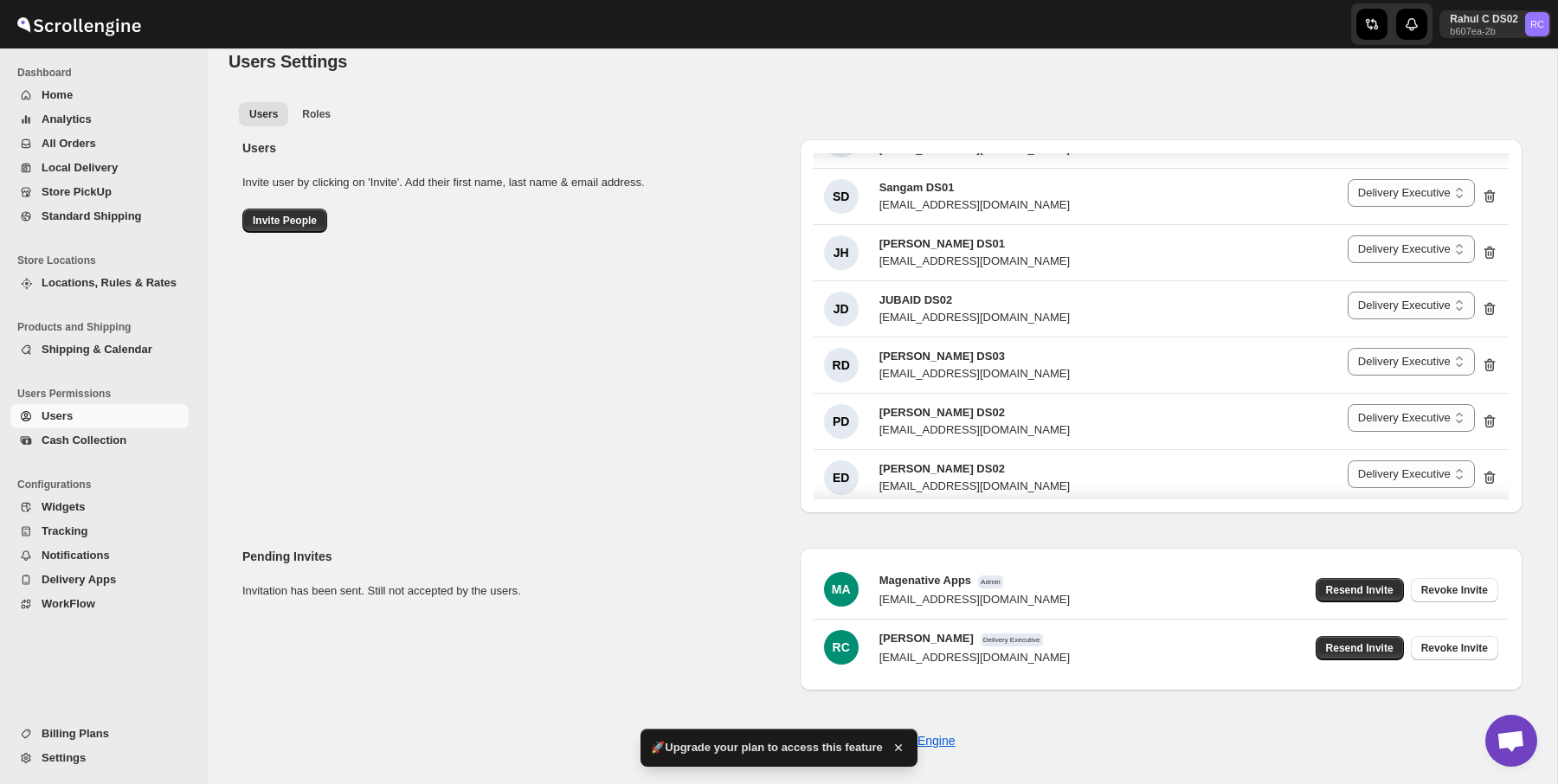
click at [823, 742] on span "🚀Upgrade your plan to access this feature" at bounding box center [766, 748] width 232 height 17
click at [891, 749] on icon "button" at bounding box center [899, 748] width 17 height 17
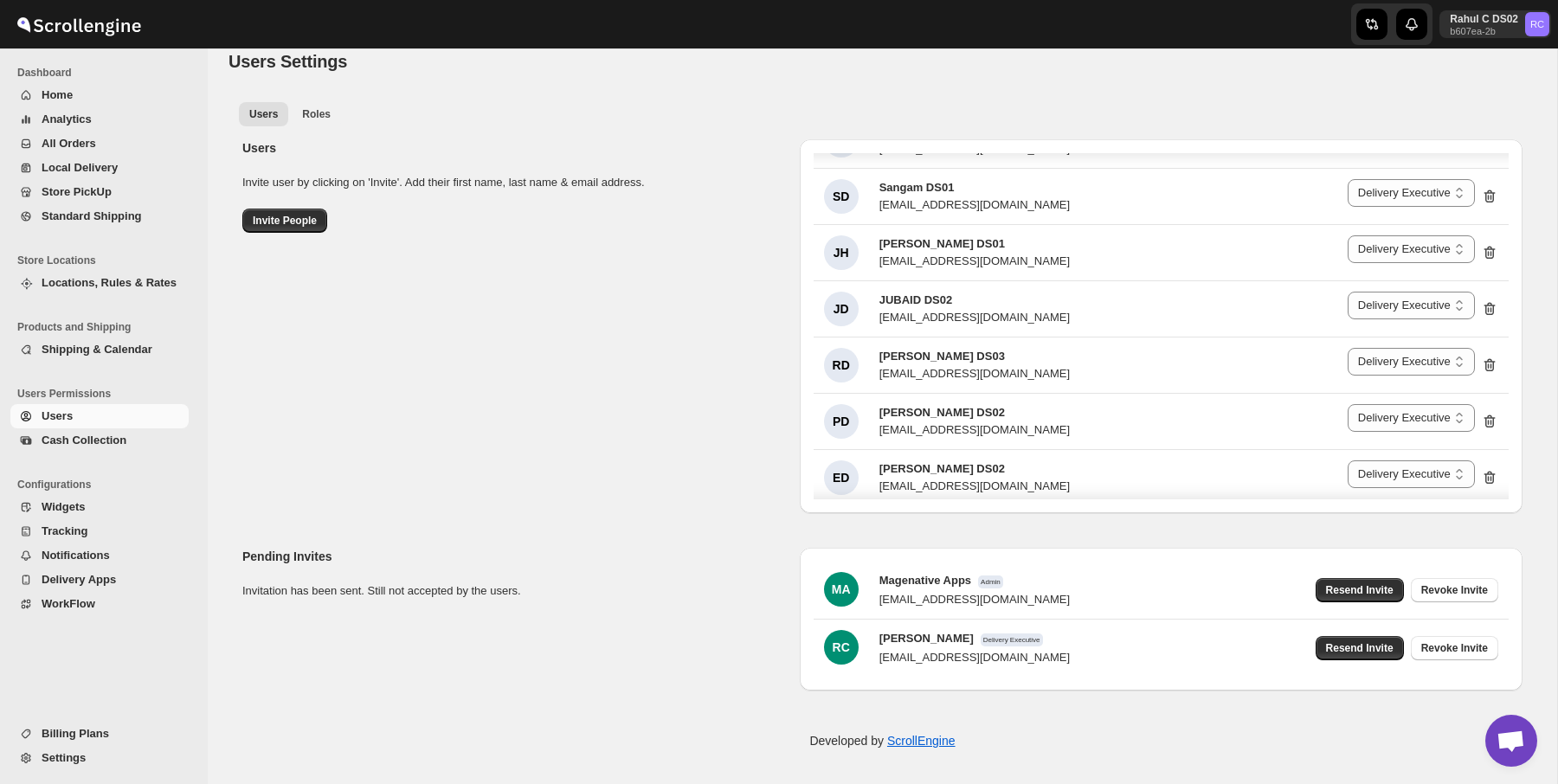
click at [90, 748] on button "Settings" at bounding box center [99, 757] width 178 height 24
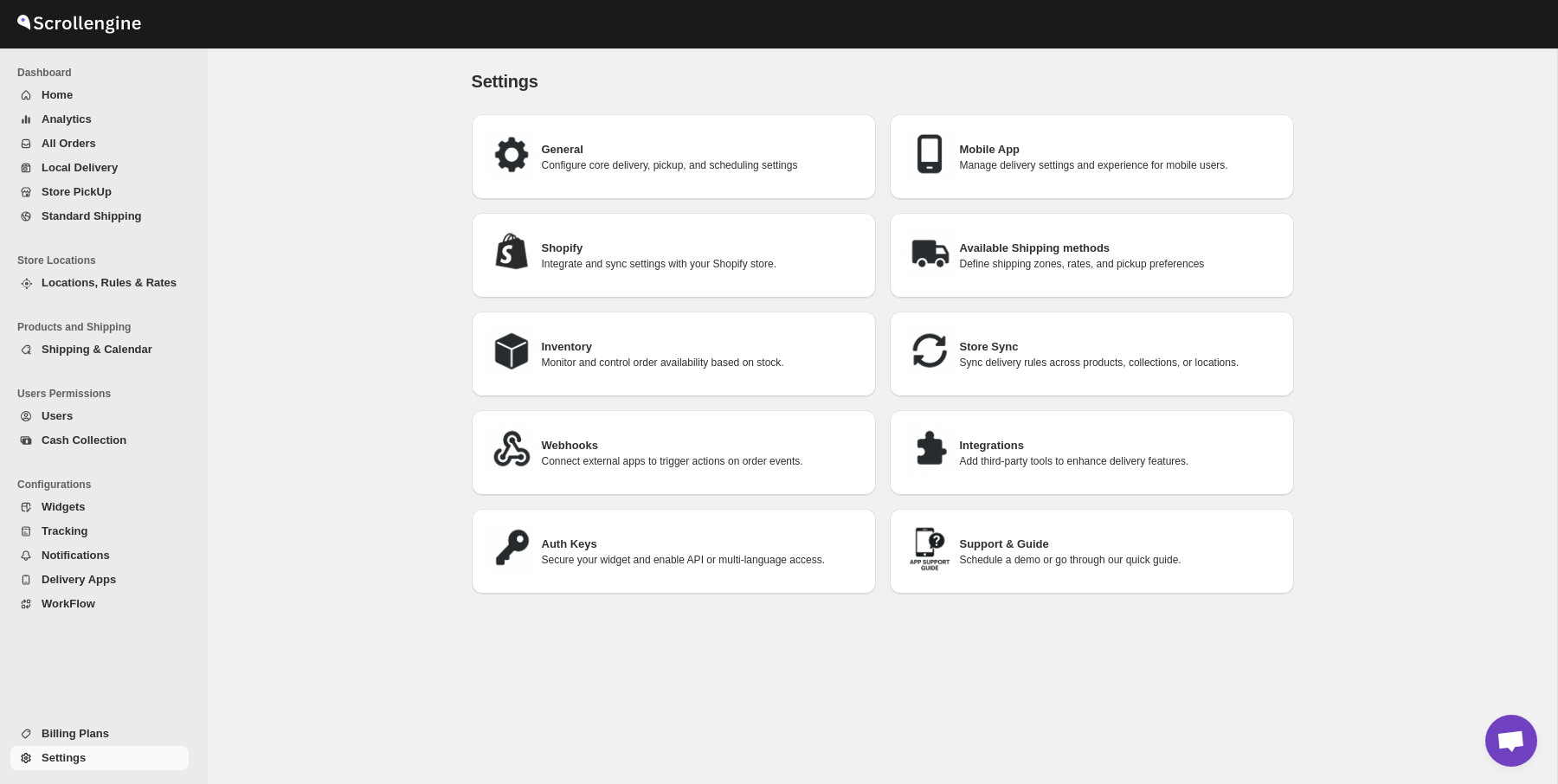
click at [103, 738] on span "Billing Plans" at bounding box center [75, 734] width 68 height 13
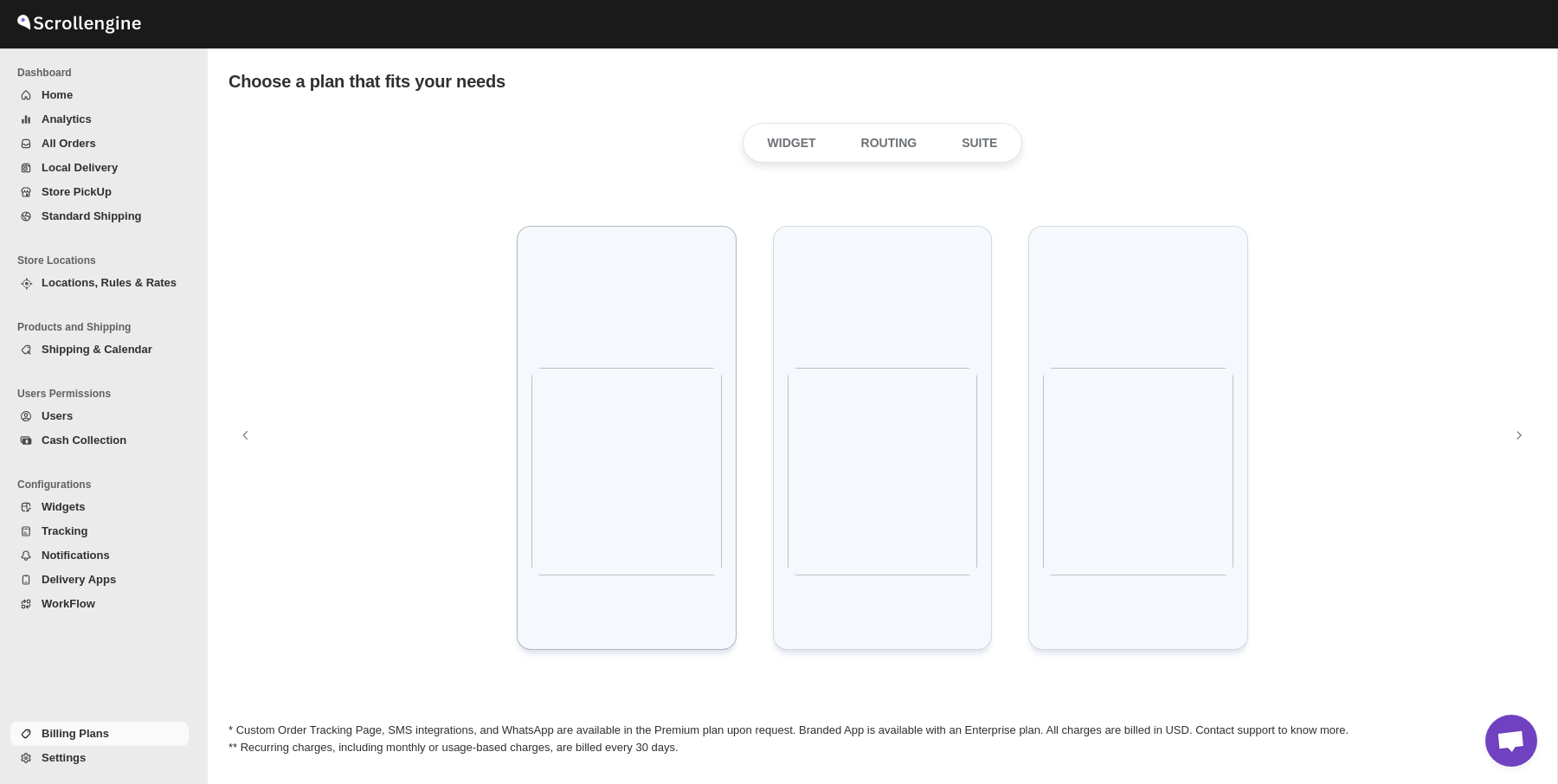
scroll to position [135, 0]
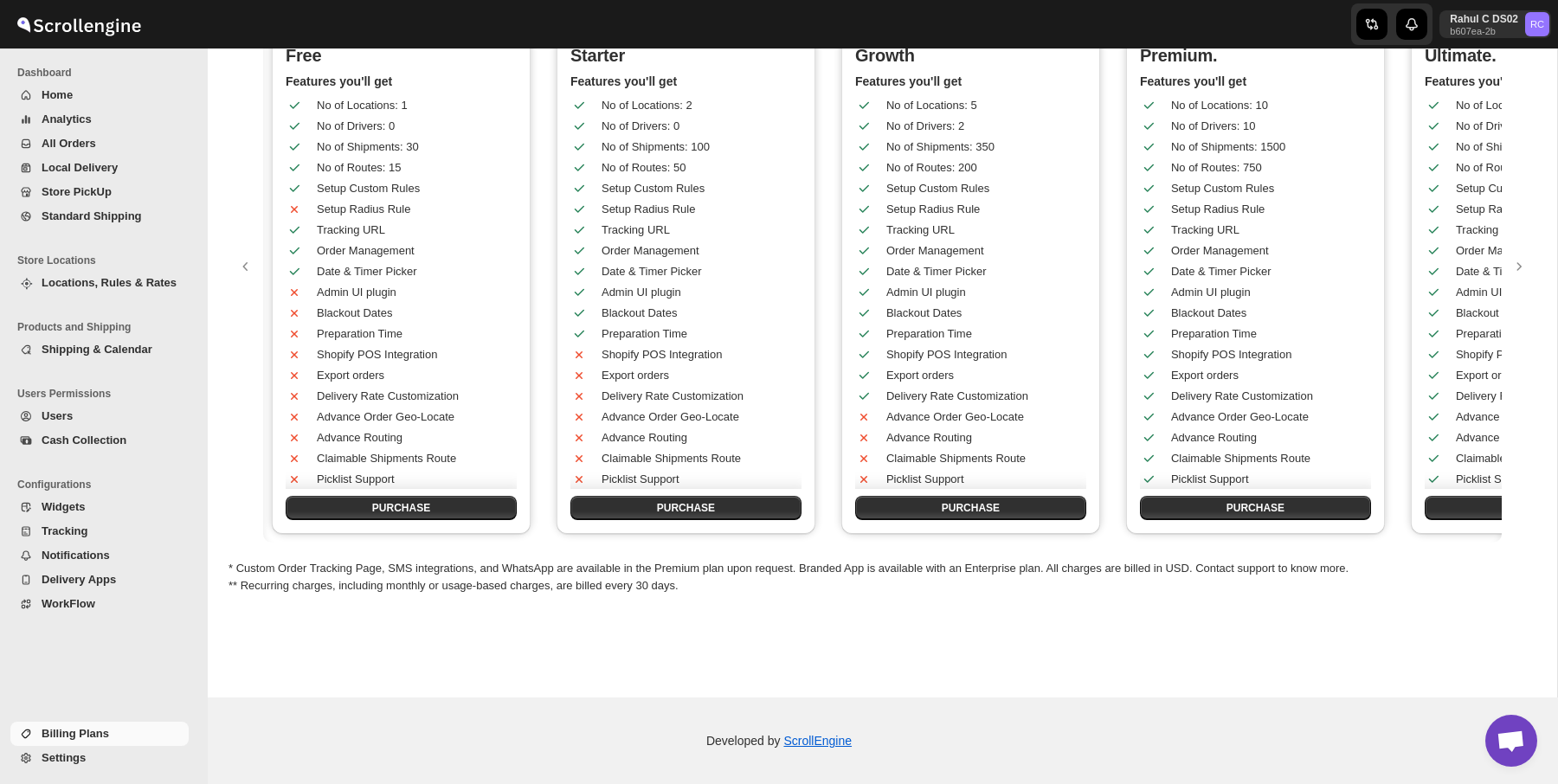
click at [117, 412] on span "Users" at bounding box center [113, 416] width 144 height 17
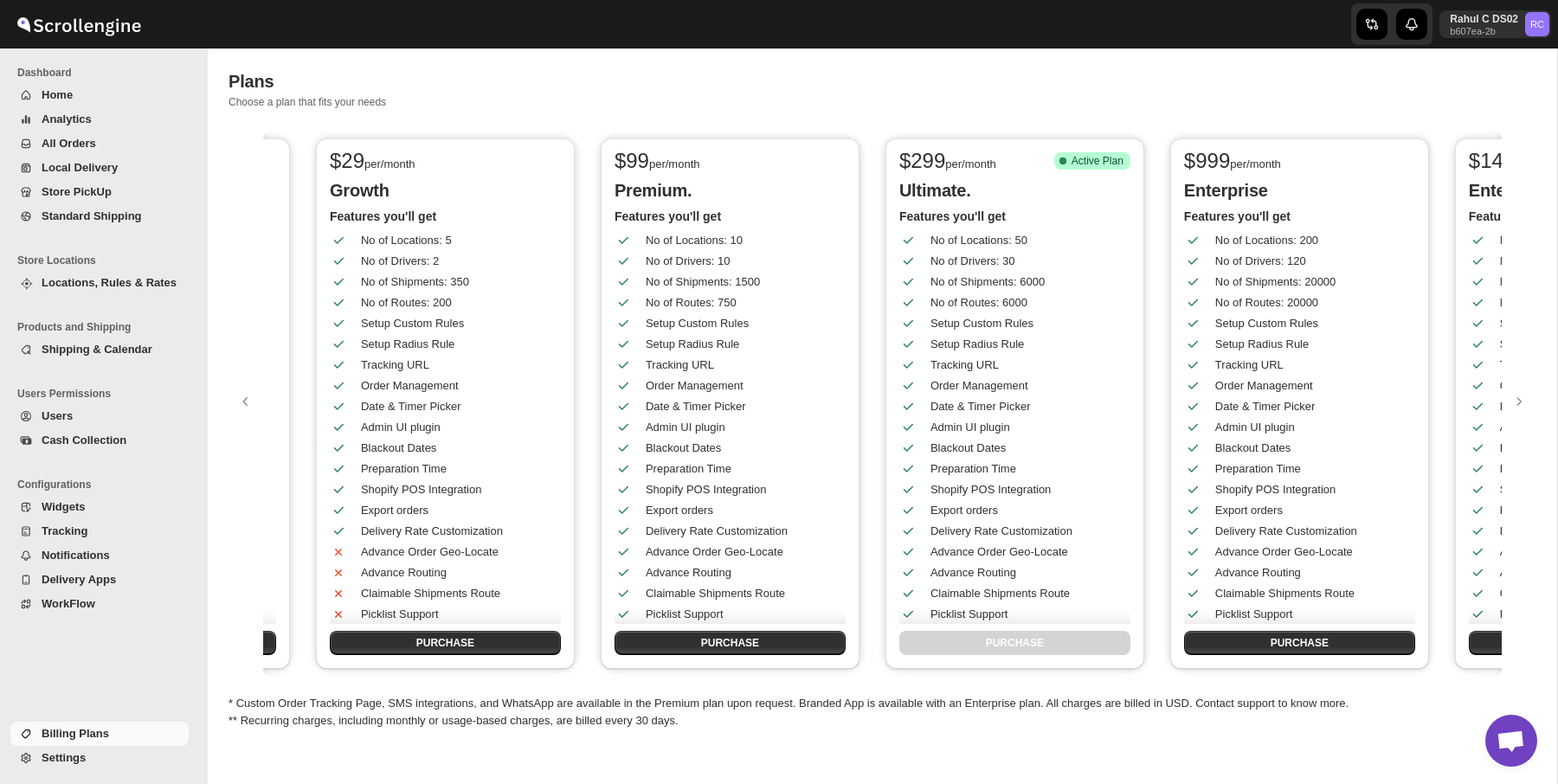
scroll to position [0, 535]
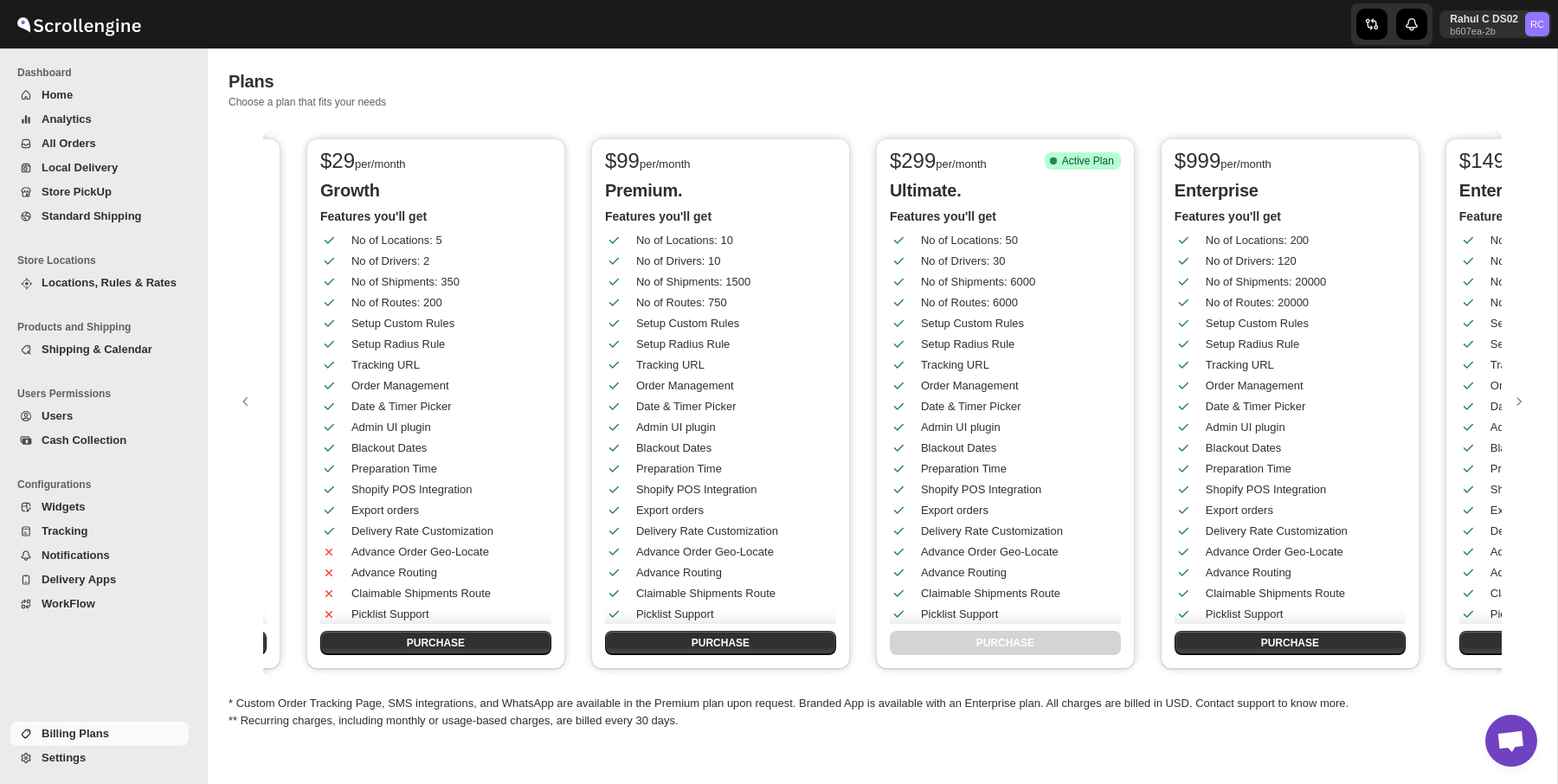
click at [51, 402] on li "Users Permissions" at bounding box center [99, 393] width 199 height 21
click at [55, 414] on span "Users" at bounding box center [57, 416] width 31 height 13
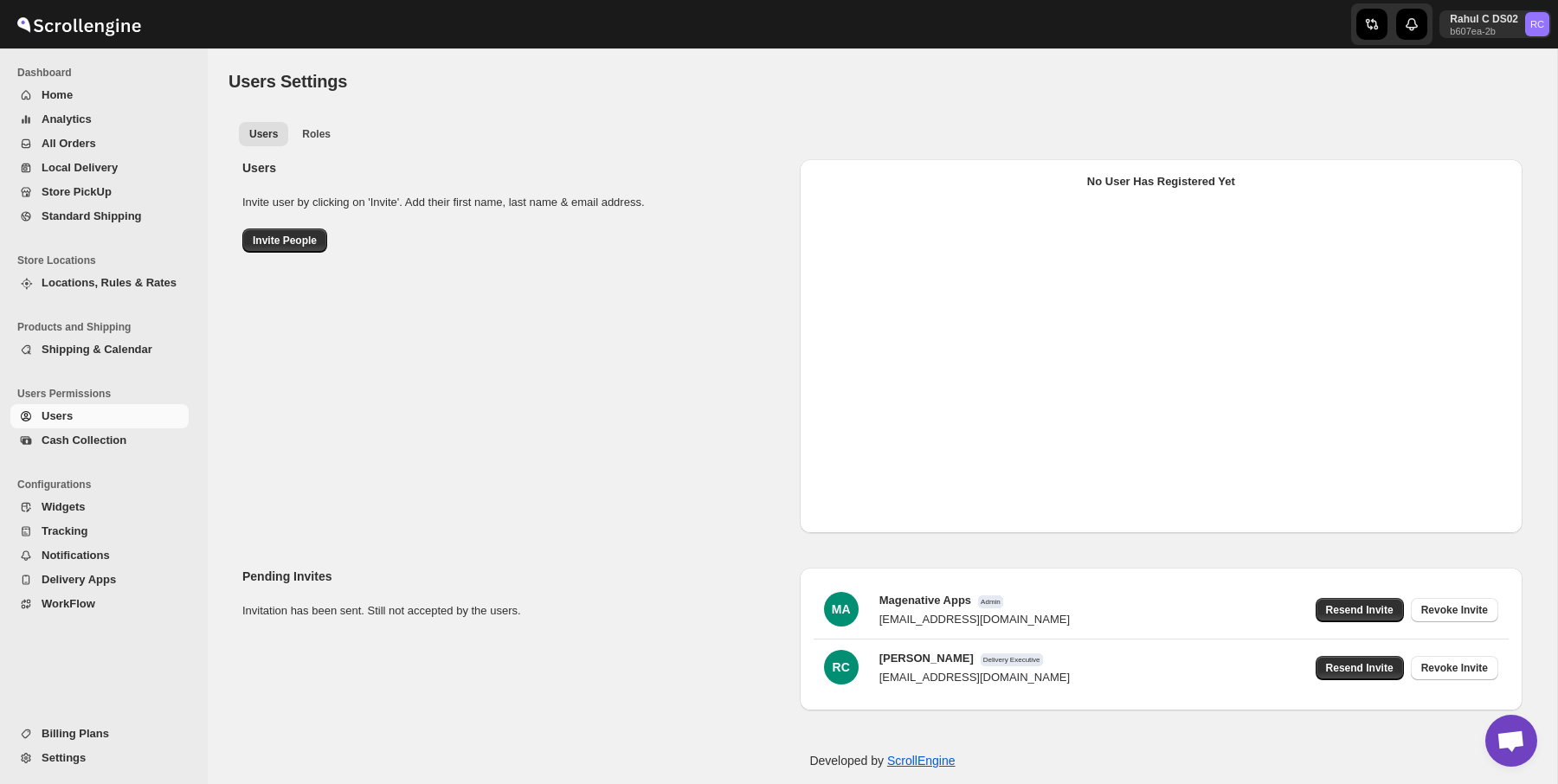
select select "637b767fbaab0276b10c91d5"
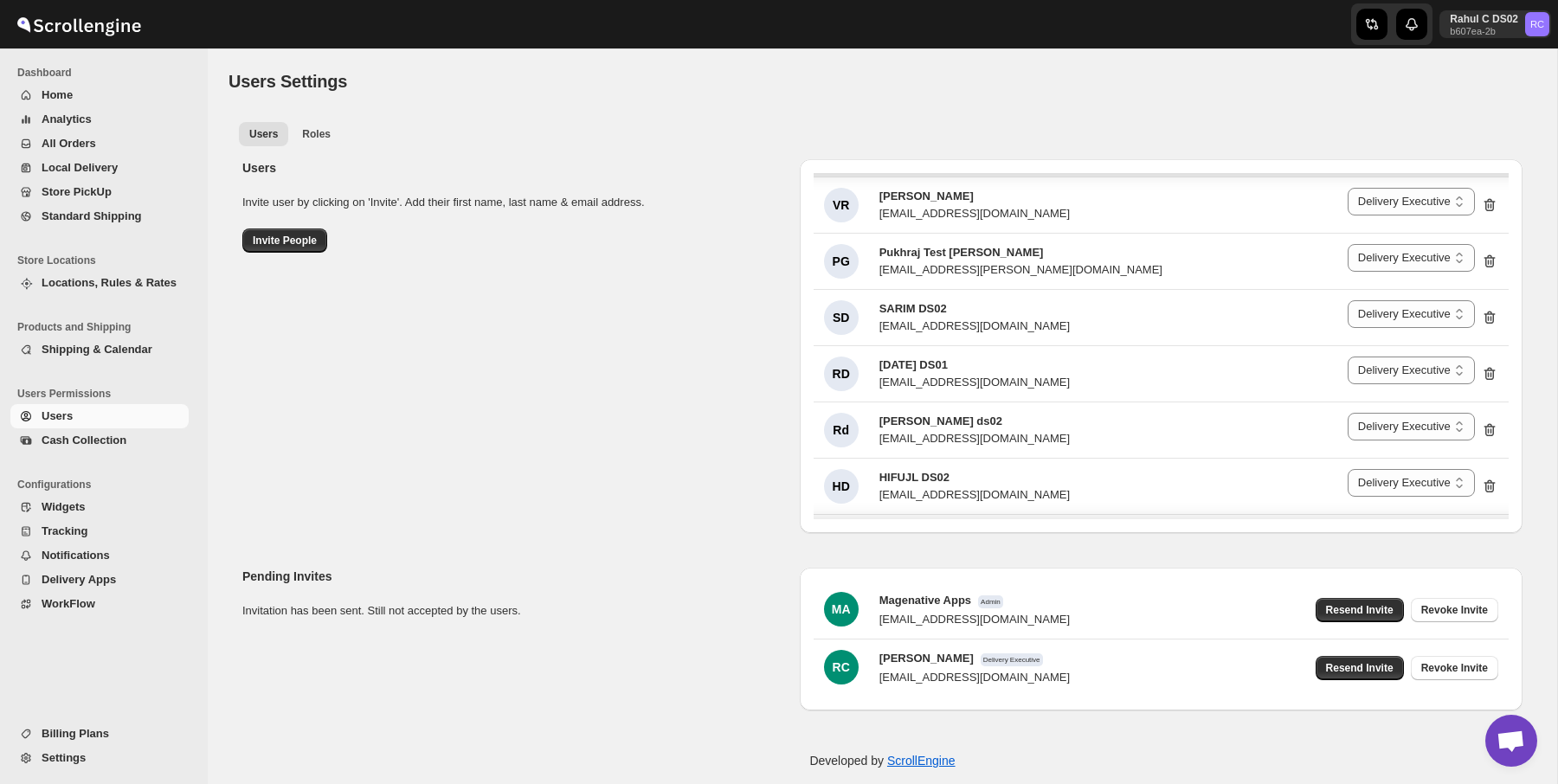
scroll to position [253, 0]
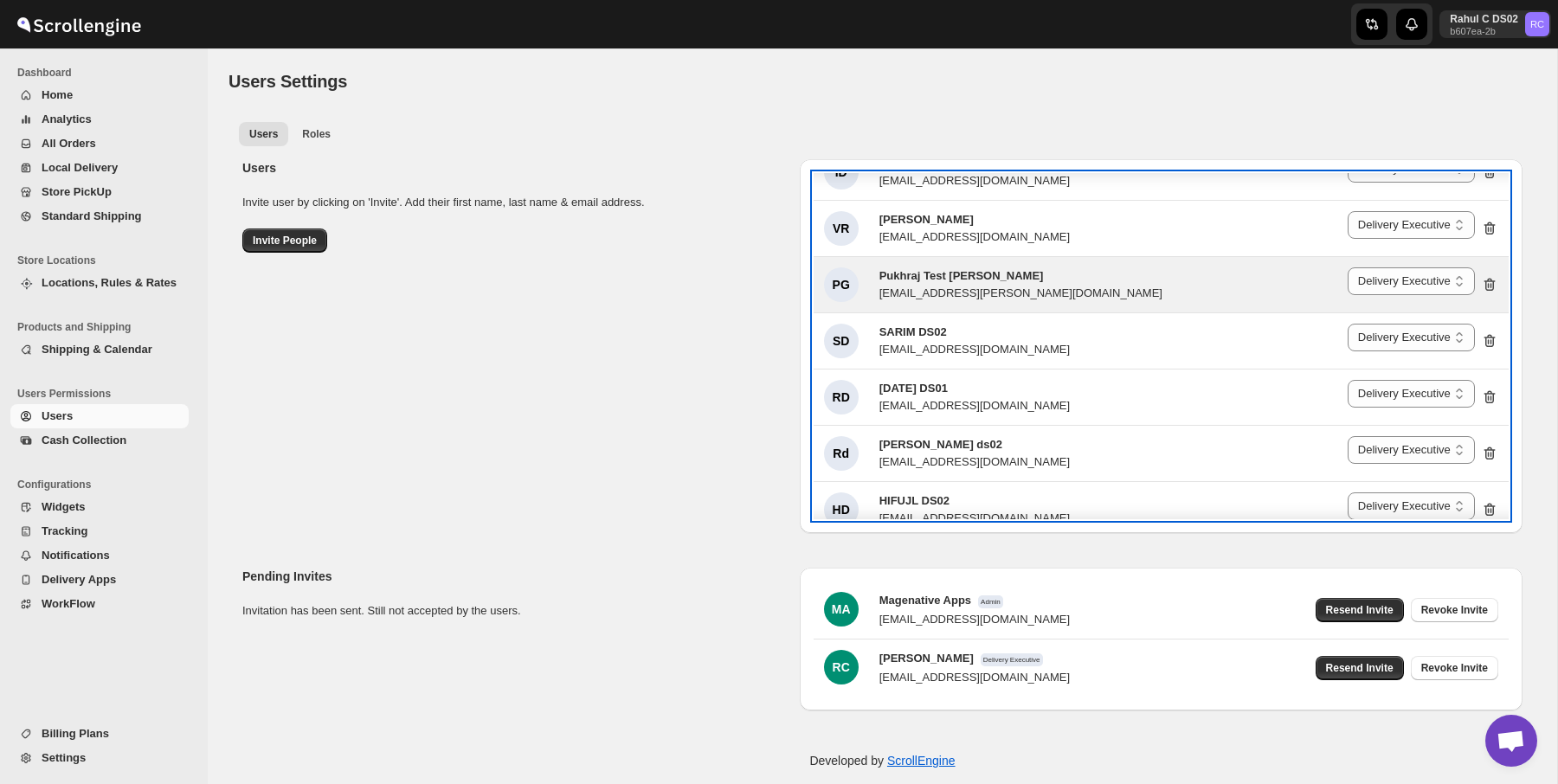
click at [1490, 279] on icon at bounding box center [1490, 285] width 17 height 17
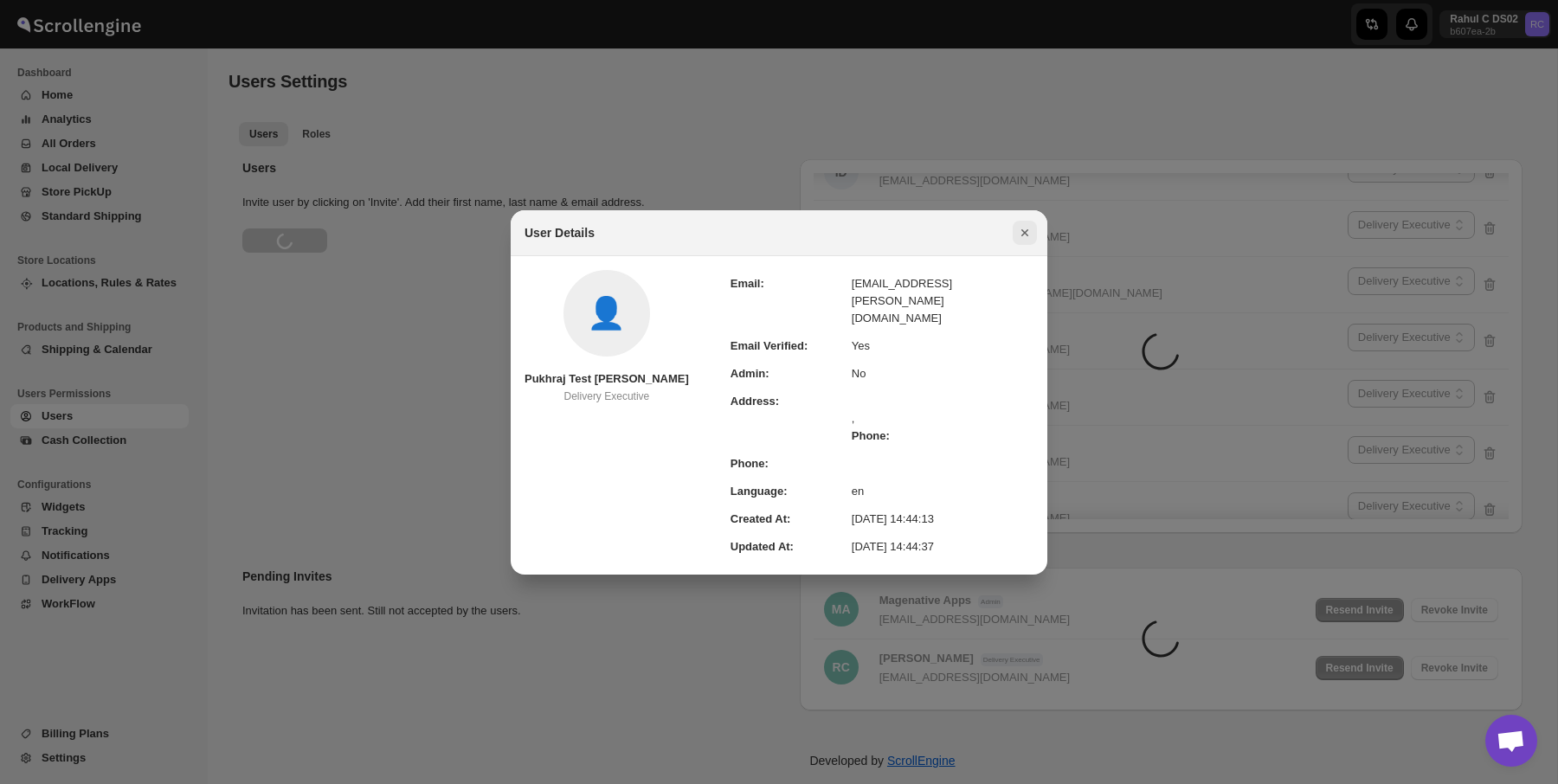
select select "637b767fbaab0276b10c91d5"
select select "637b767fbaab0276b10c91d8"
select select "637b767fbaab0276b10c91d5"
select select "637b767fbaab0276b10c91d8"
select select "637b767fbaab0276b10c91d5"
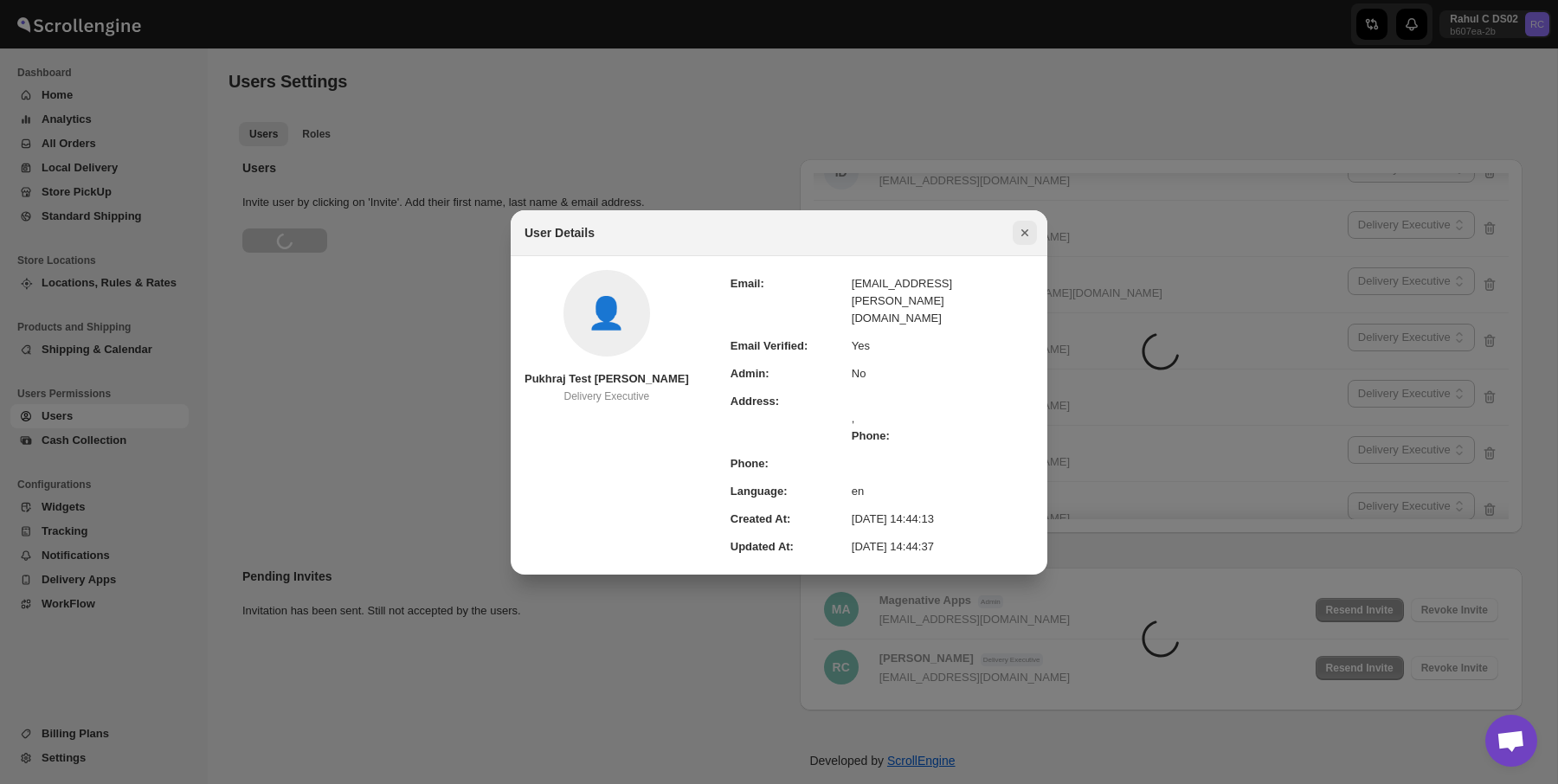
select select "637b767fbaab0276b10c91d8"
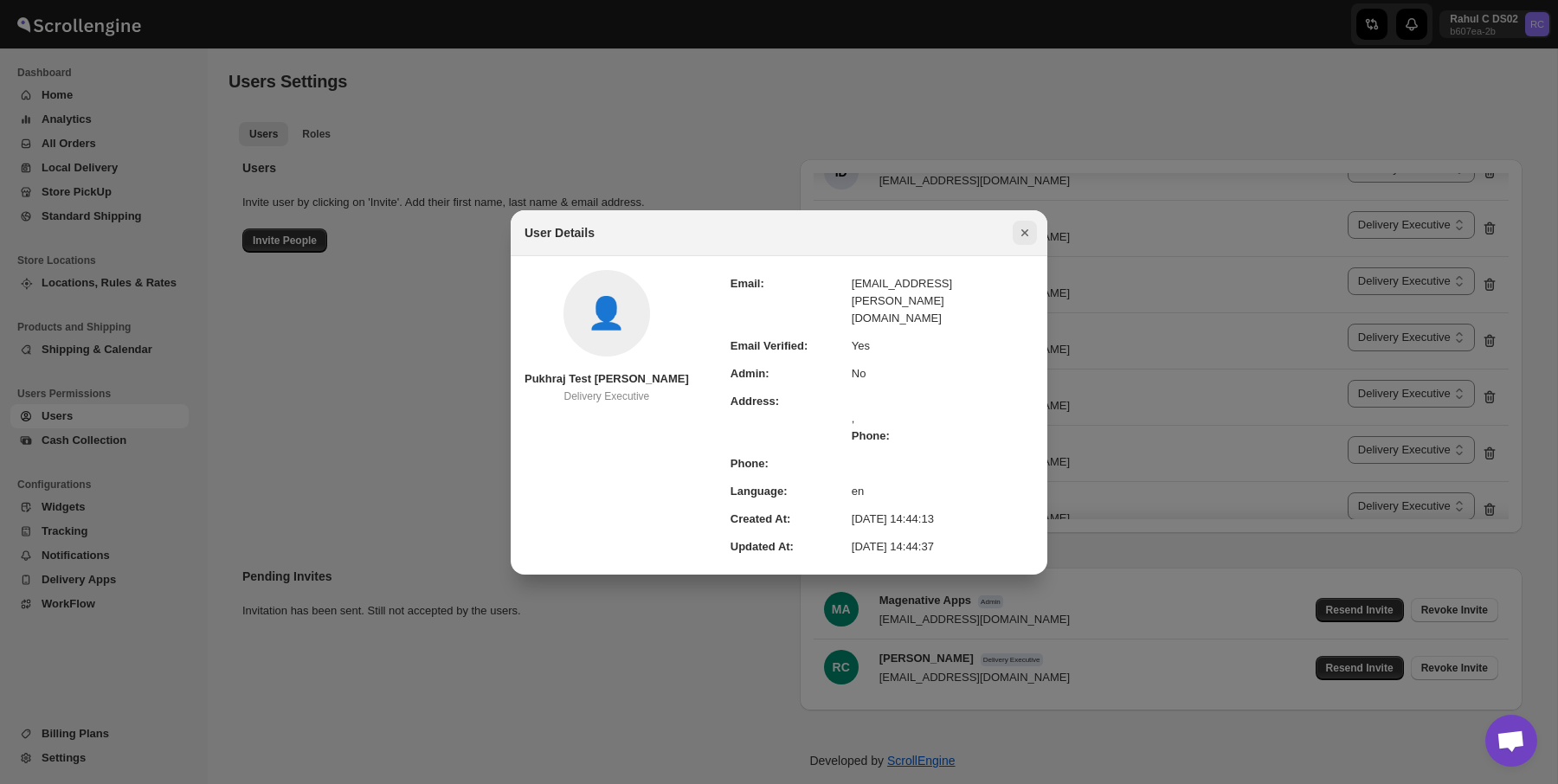
click at [1022, 241] on icon "Close" at bounding box center [1025, 232] width 17 height 17
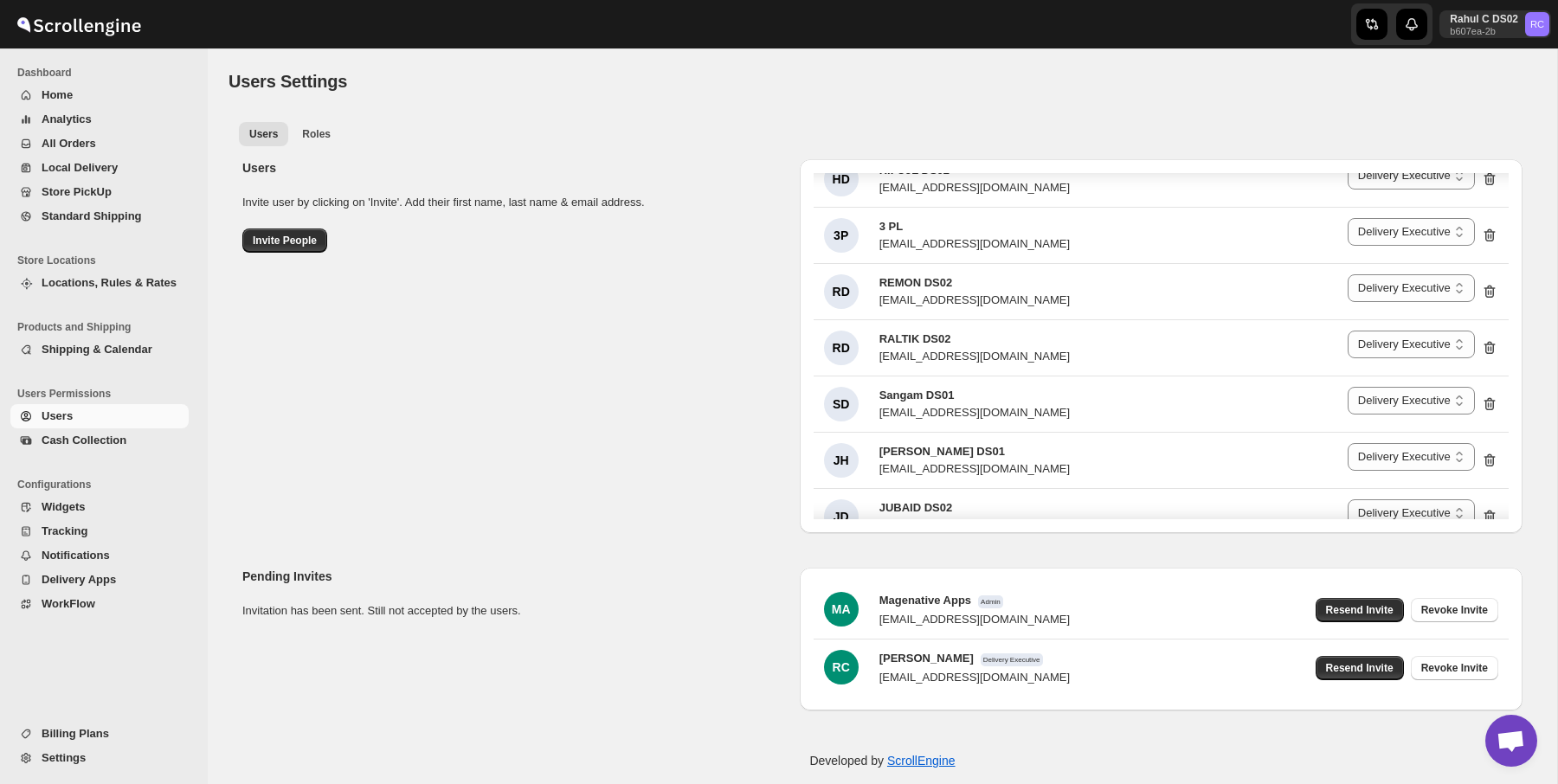
scroll to position [0, 0]
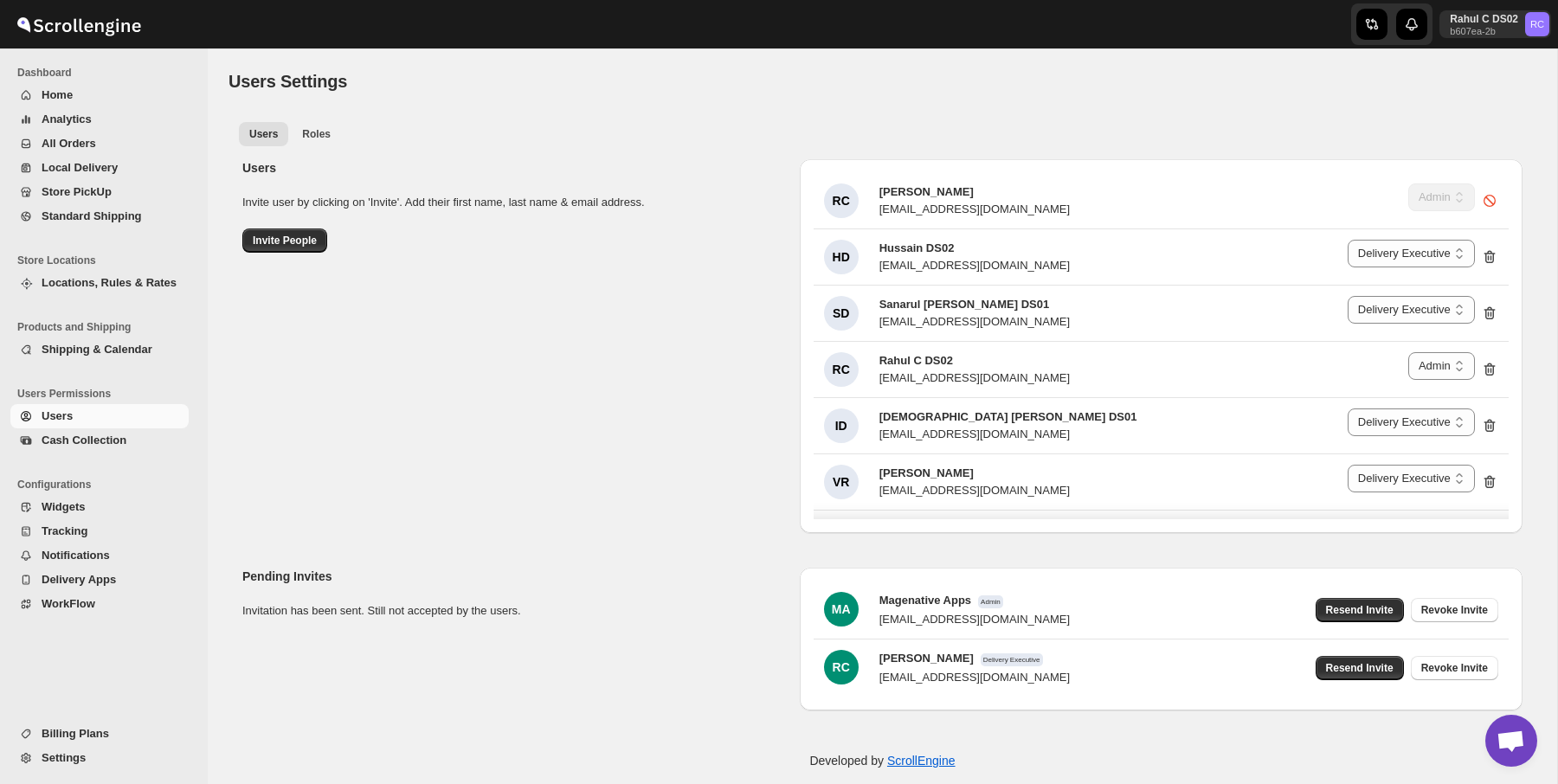
click at [800, 128] on ul "Users Roles More views" at bounding box center [882, 132] width 1294 height 24
click at [302, 237] on span "Invite People" at bounding box center [284, 240] width 64 height 14
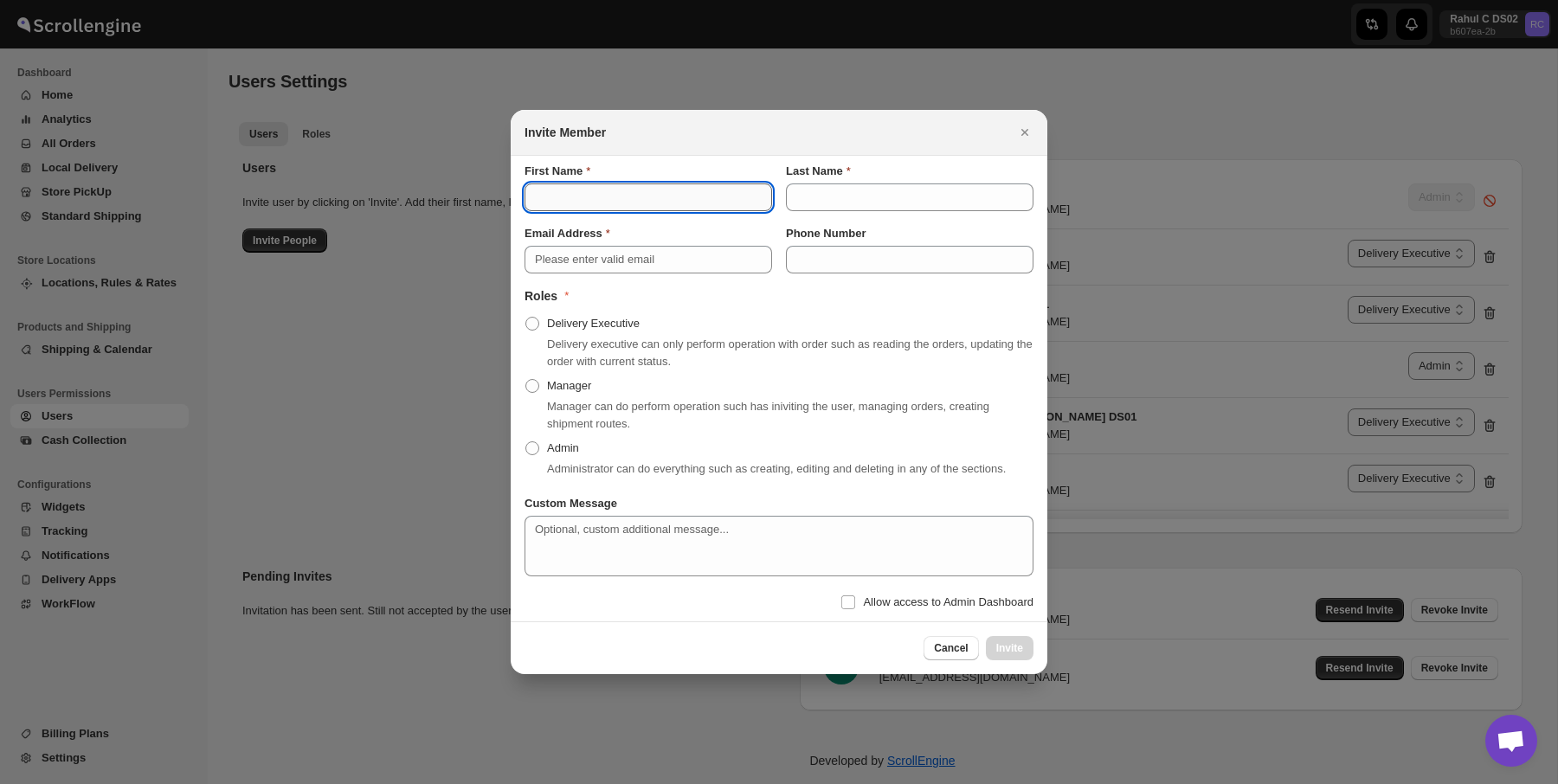
click at [601, 187] on input "First Name" at bounding box center [649, 197] width 248 height 28
type input "b"
type input "Baharul"
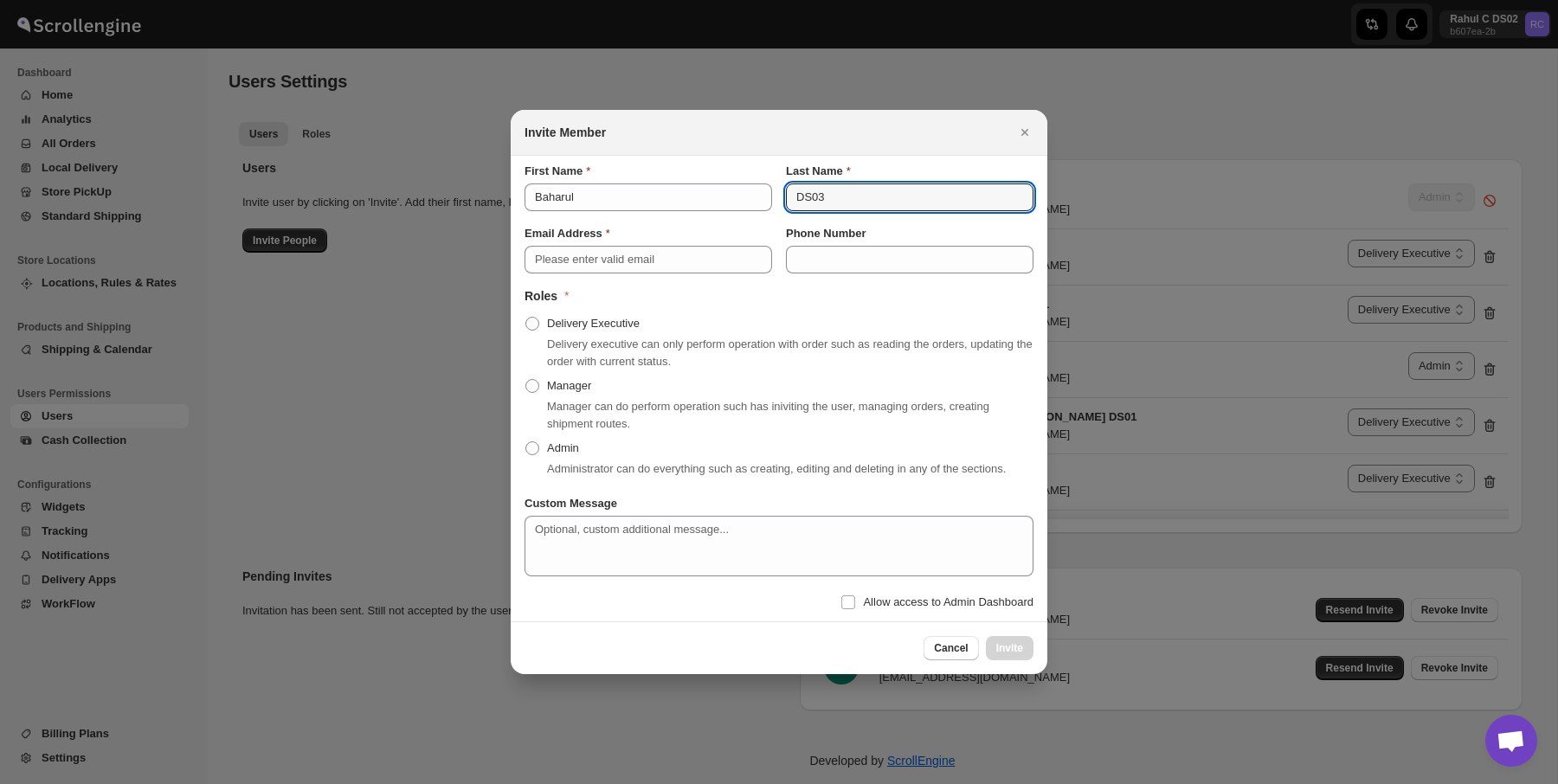
type input "DS03"
click at [623, 246] on input "Email Address" at bounding box center [649, 259] width 248 height 28
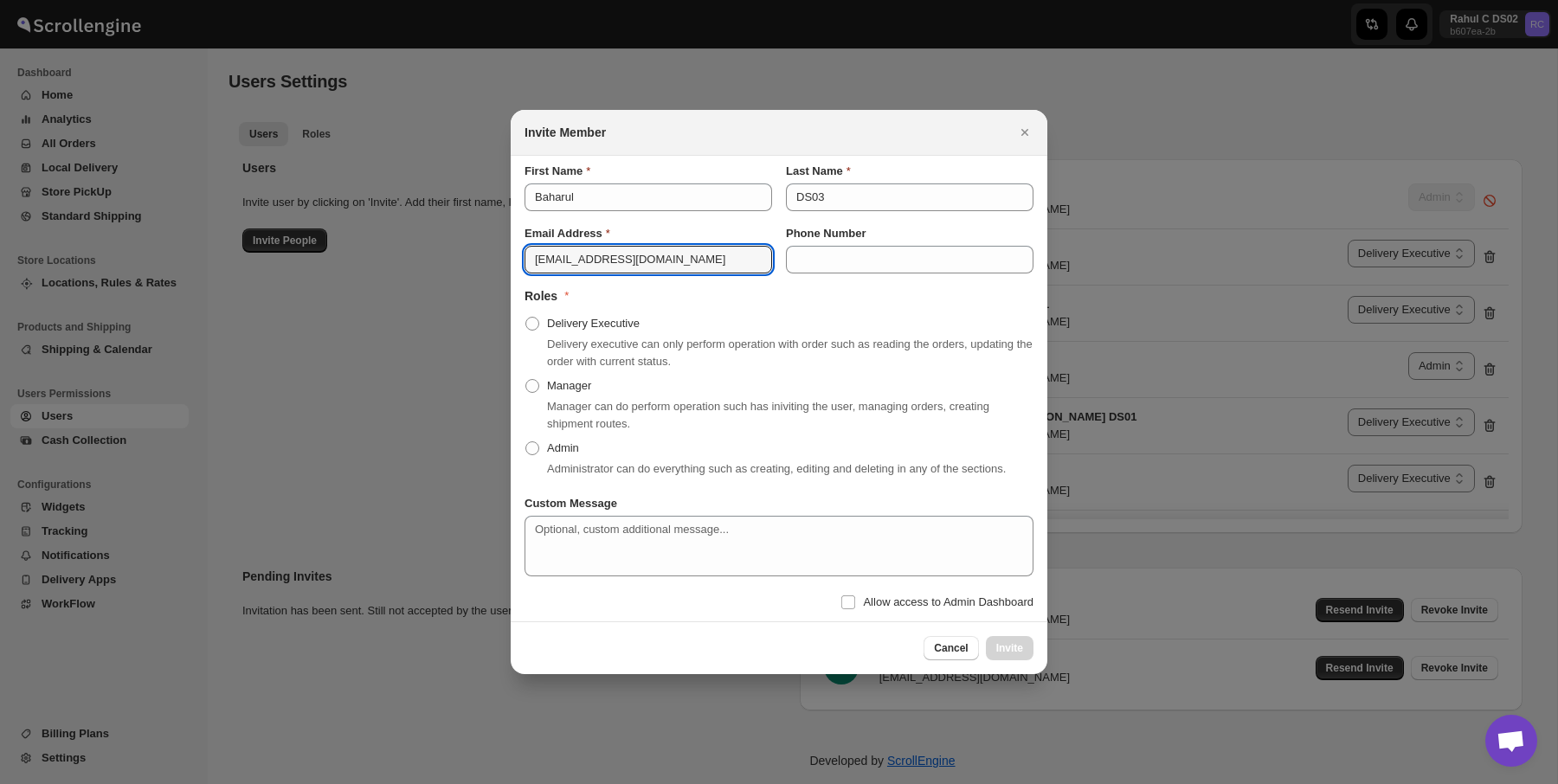
type input "hisivo6481@ishense.com"
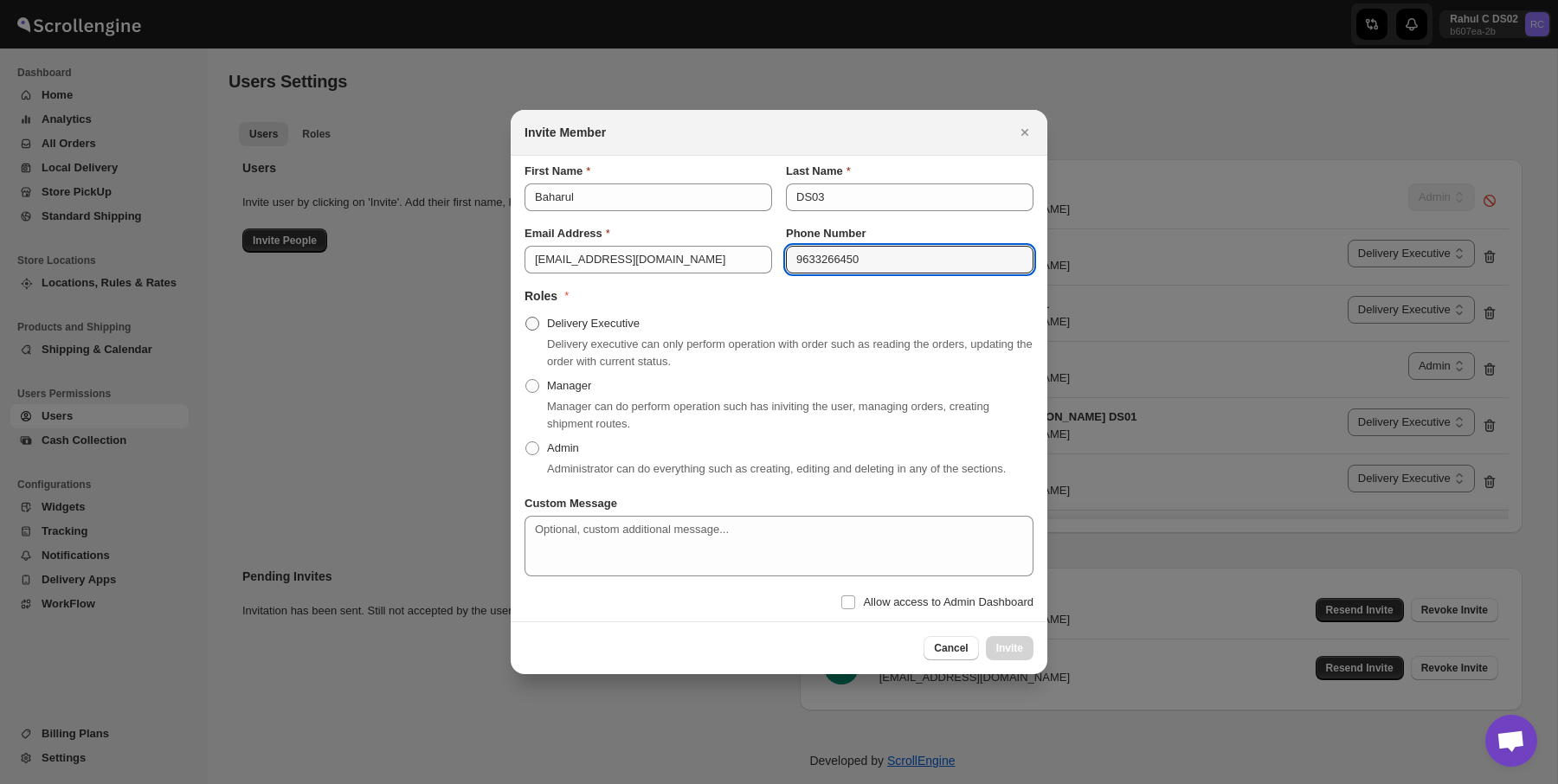
type input "9633266450"
click at [594, 317] on span "Delivery Executive" at bounding box center [593, 324] width 92 height 13
click at [526, 317] on input "Delivery Executive" at bounding box center [526, 317] width 1 height 1
radio input "true"
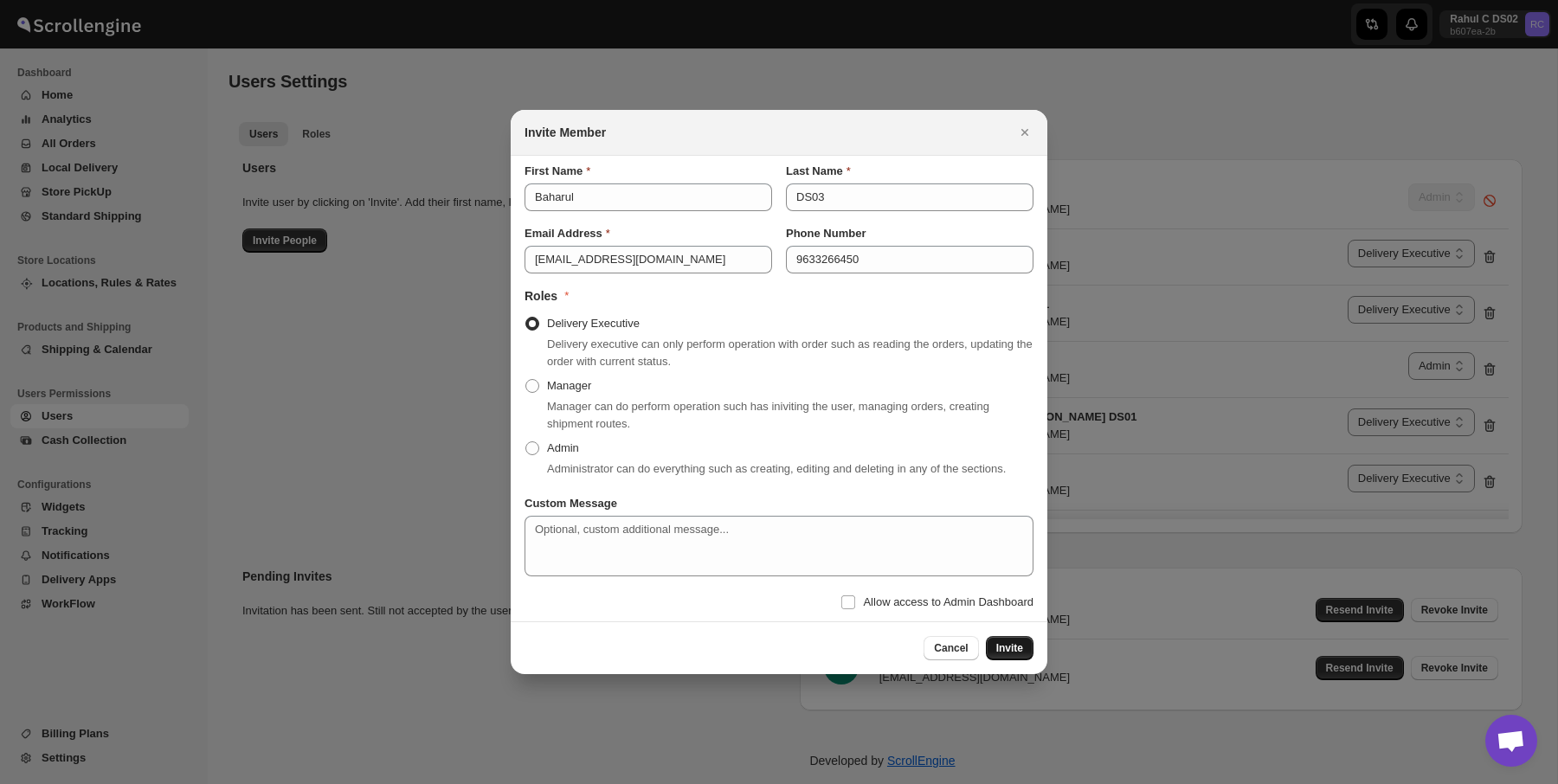
click at [1008, 655] on span "Invite" at bounding box center [1010, 648] width 27 height 14
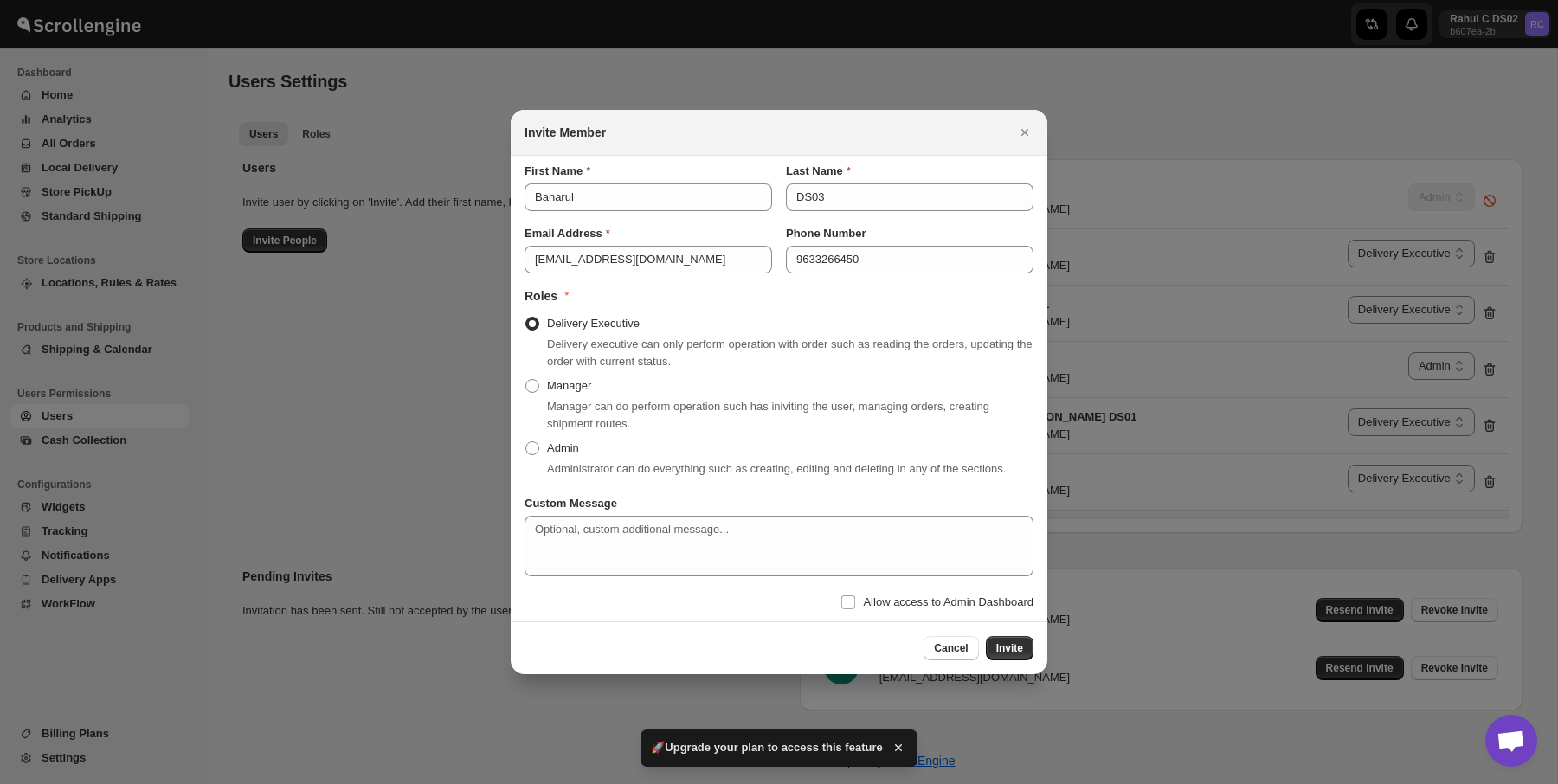
click at [902, 747] on icon "button" at bounding box center [899, 748] width 17 height 17
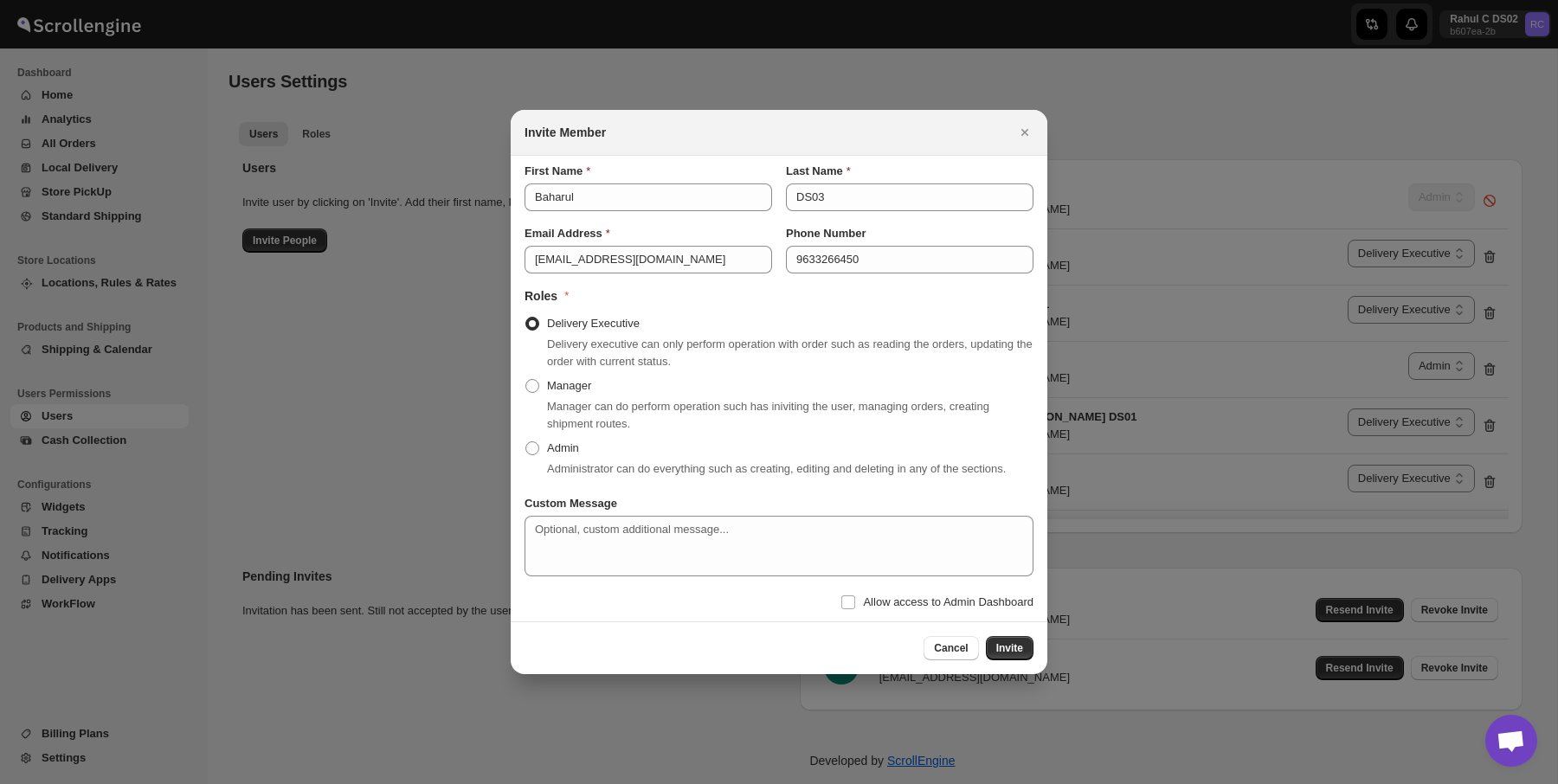
click at [1182, 308] on div at bounding box center [779, 392] width 1558 height 784
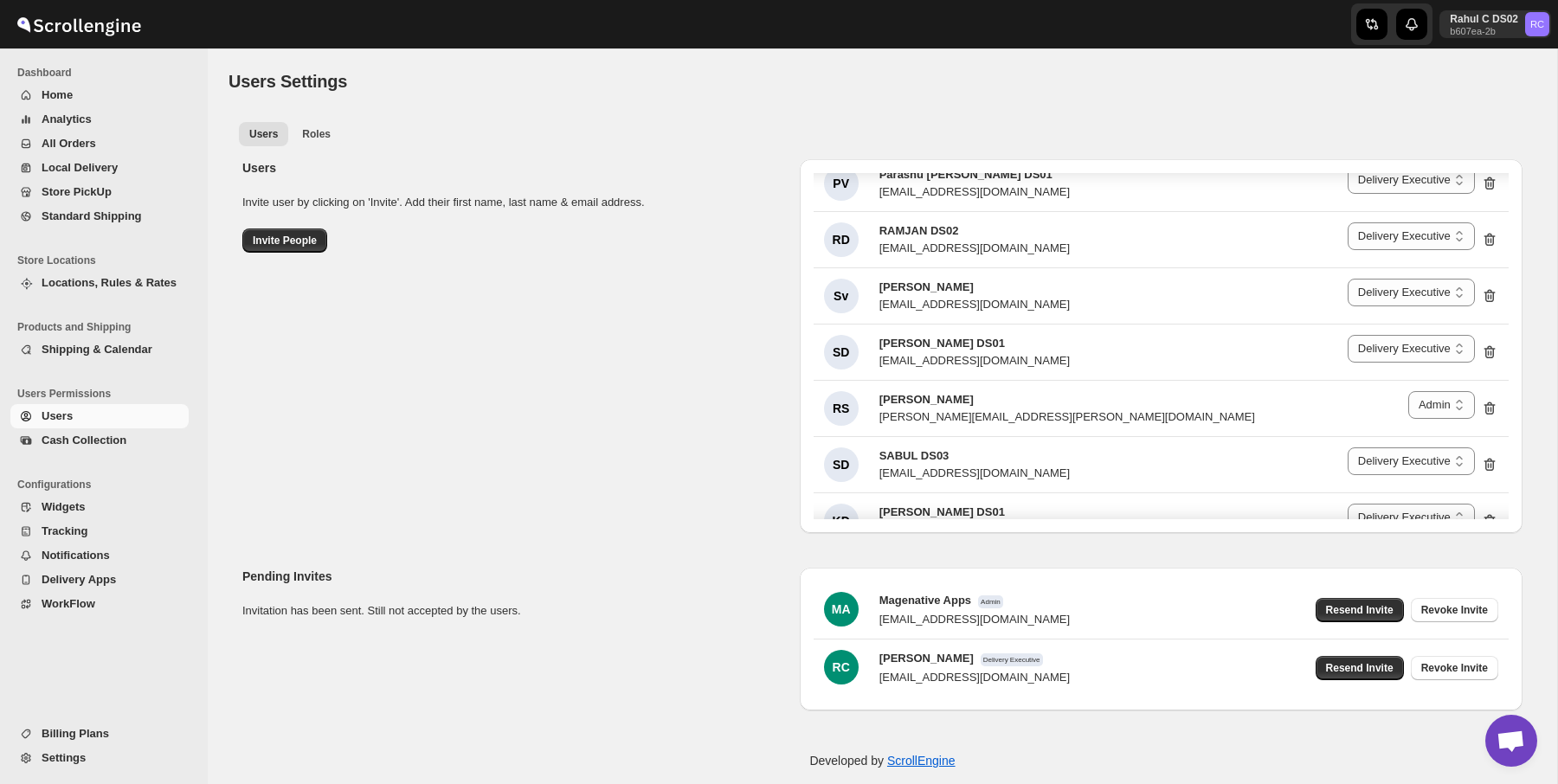
scroll to position [3007, 0]
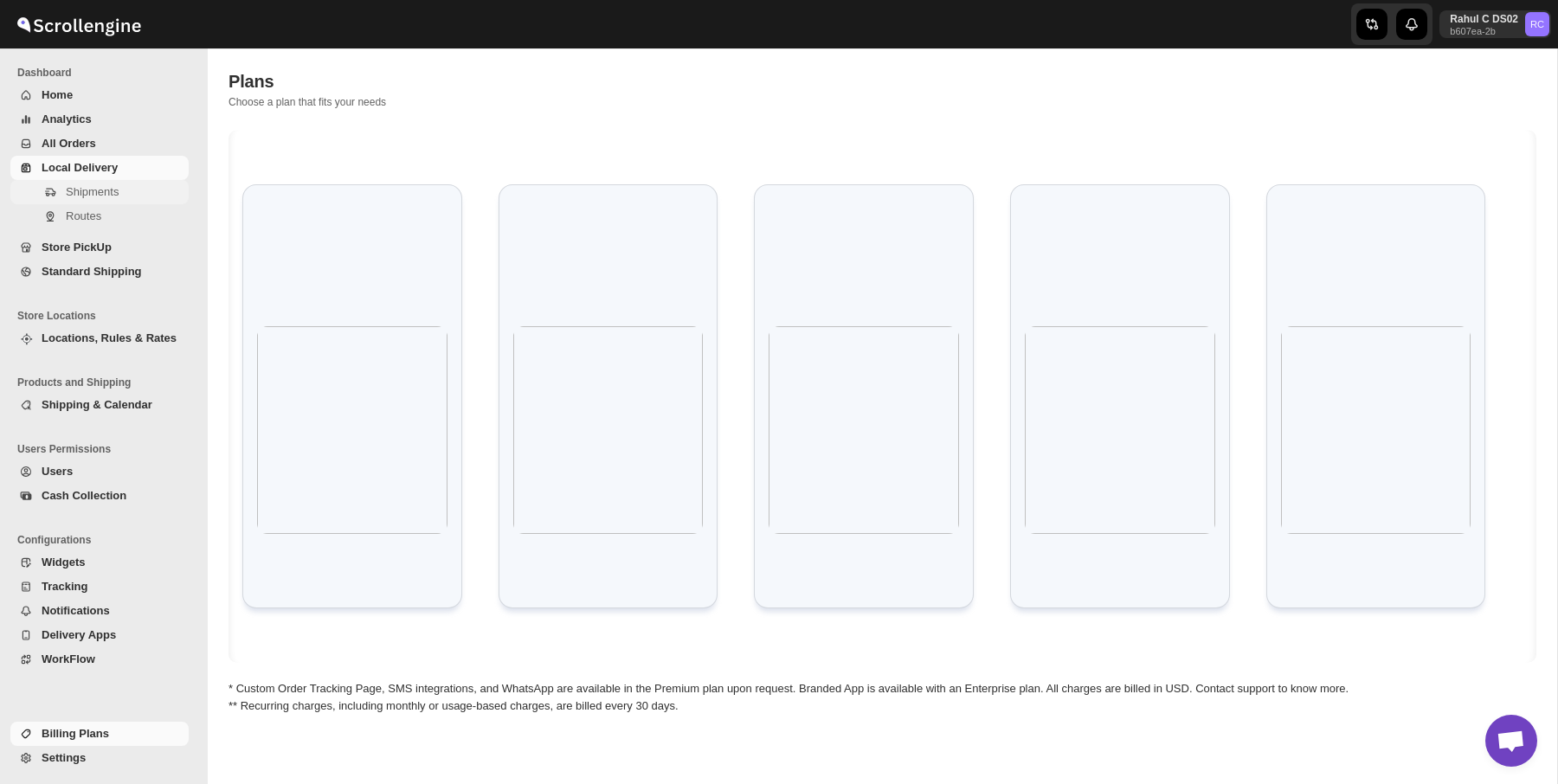
click at [123, 191] on span "Shipments" at bounding box center [125, 192] width 119 height 17
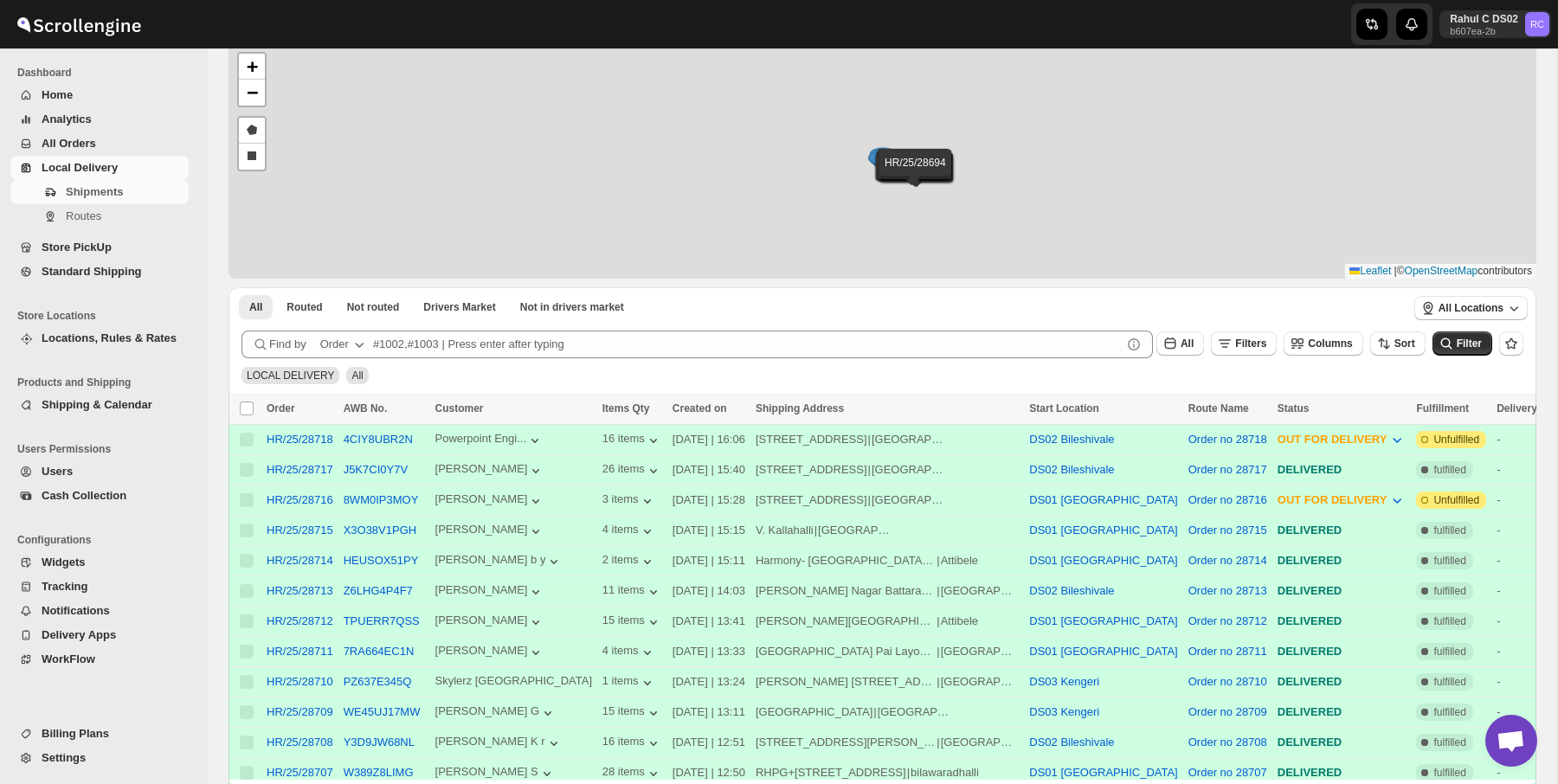
scroll to position [94, 0]
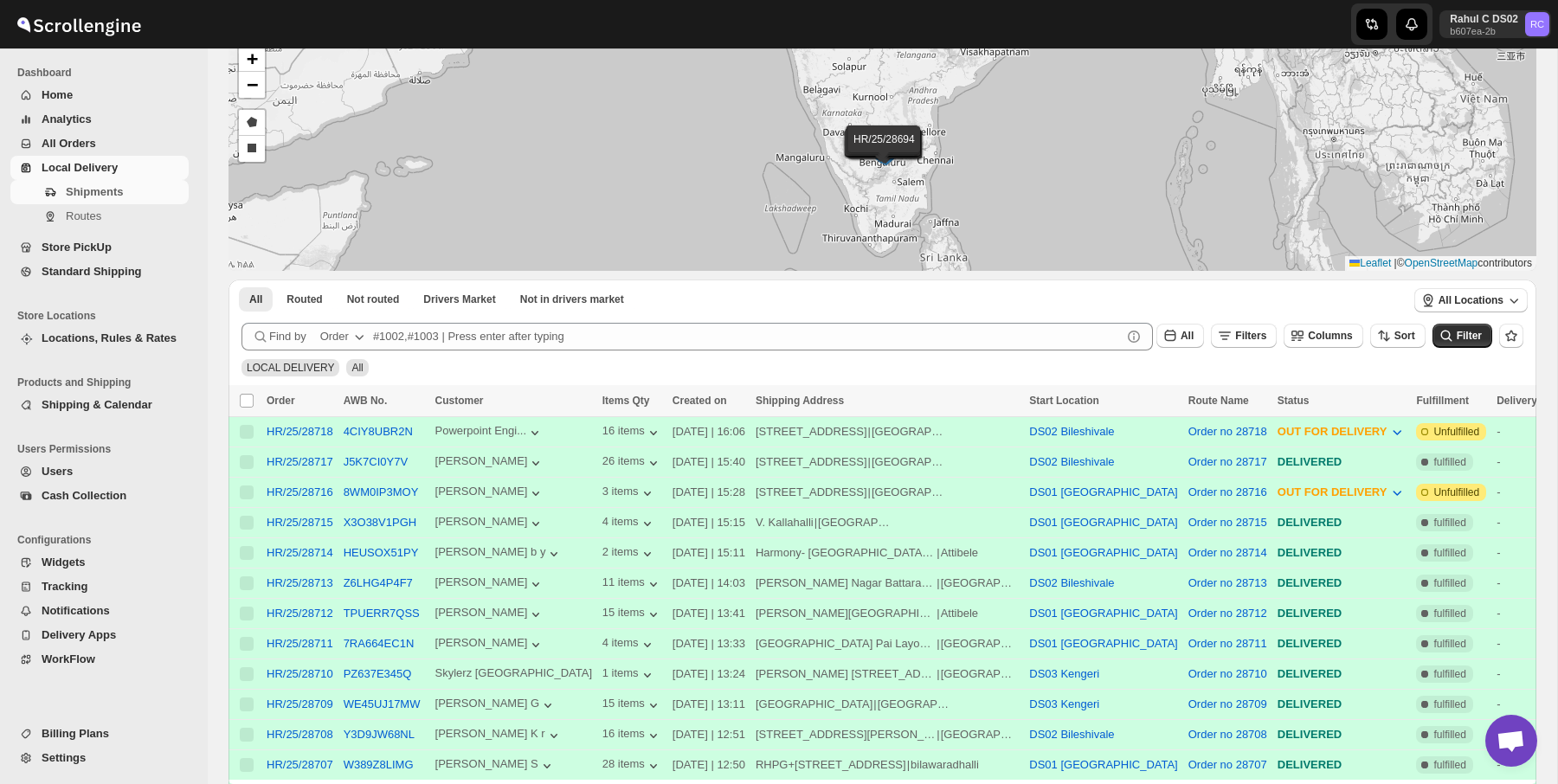
click at [404, 529] on div "X3O38V1PGH" at bounding box center [384, 523] width 81 height 17
click at [413, 518] on button "X3O38V1PGH" at bounding box center [380, 523] width 73 height 13
